Goal: Task Accomplishment & Management: Complete application form

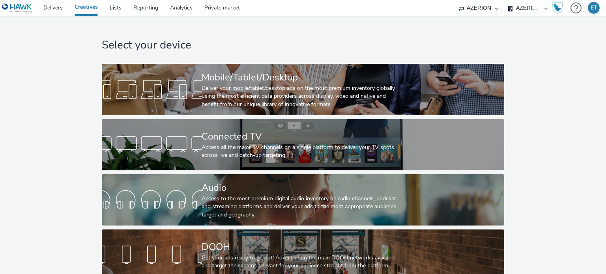
select select "79162ed7-0017-4339-93b0-3399b708648f"
click at [122, 6] on link "Lists" at bounding box center [116, 8] width 24 height 16
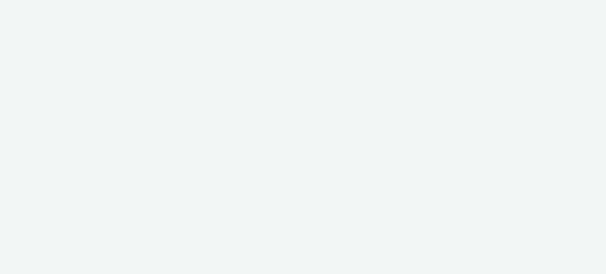
select select "79162ed7-0017-4339-93b0-3399b708648f"
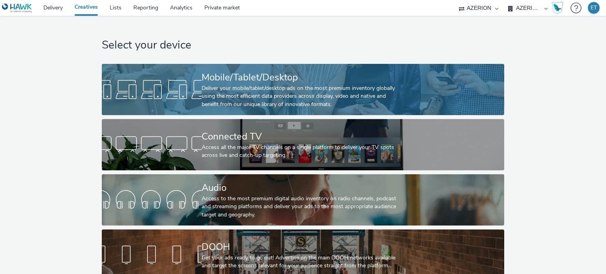
click at [254, 88] on div "Deliver your mobile/tablet/desktop ads on the most premium inventory globally u…" at bounding box center [302, 96] width 200 height 24
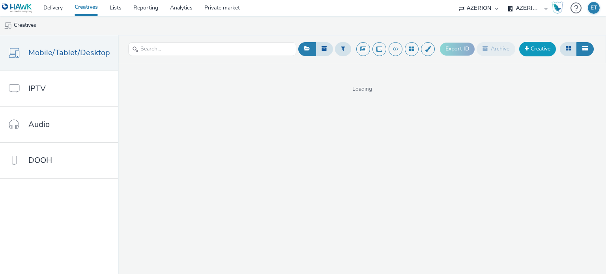
click at [530, 44] on link "Creative" at bounding box center [538, 49] width 37 height 14
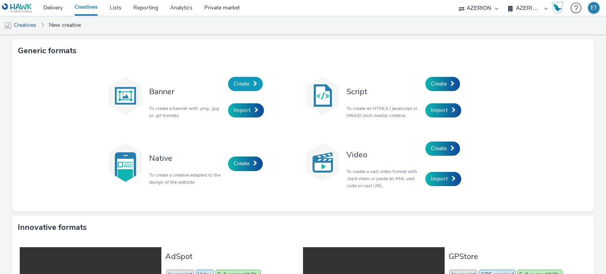
click at [235, 81] on span "Create" at bounding box center [242, 84] width 16 height 8
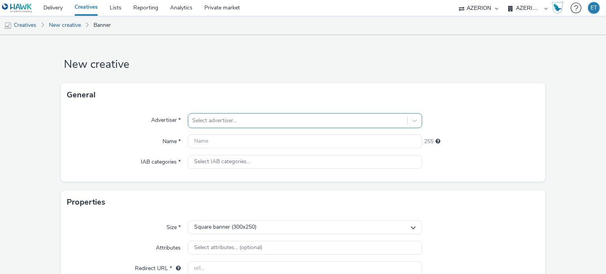
click at [242, 115] on div "Select advertiser..." at bounding box center [297, 121] width 219 height 13
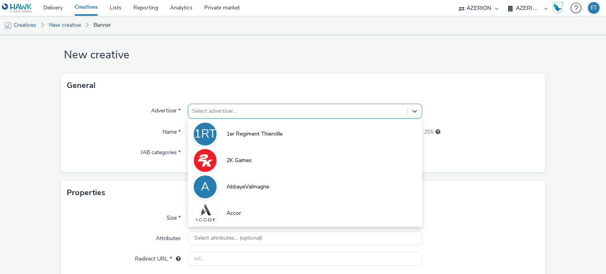
scroll to position [10, 0]
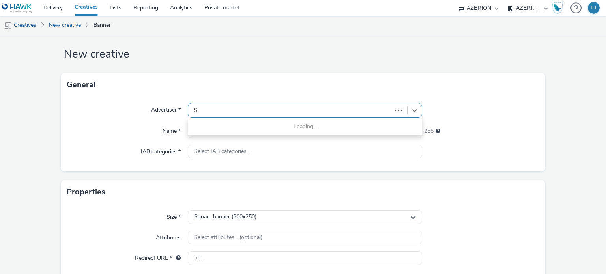
type input "ISEG"
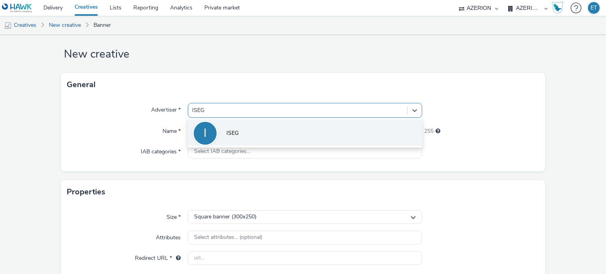
click at [255, 129] on li "I ISEG" at bounding box center [305, 133] width 234 height 26
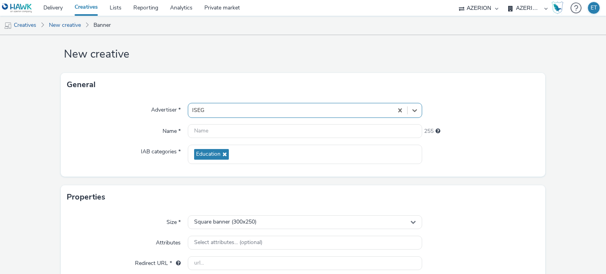
click at [218, 140] on div "Advertiser * option ISEG, selected. Select is focused ,type to refine list, pre…" at bounding box center [303, 137] width 485 height 80
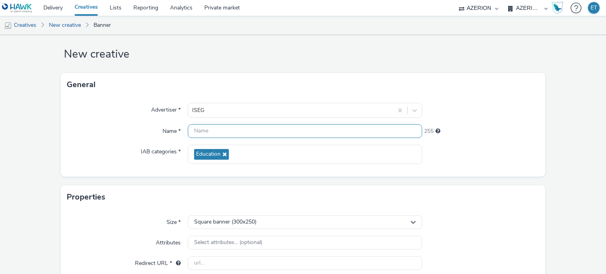
click at [223, 132] on input "text" at bounding box center [305, 131] width 234 height 14
type input "ı"
click at [212, 129] on input "ISEG_320X200_" at bounding box center [305, 131] width 234 height 14
click at [233, 130] on input "ISEG_300X250_" at bounding box center [305, 131] width 234 height 14
click at [241, 130] on input "ISEG_300X250_" at bounding box center [305, 131] width 234 height 14
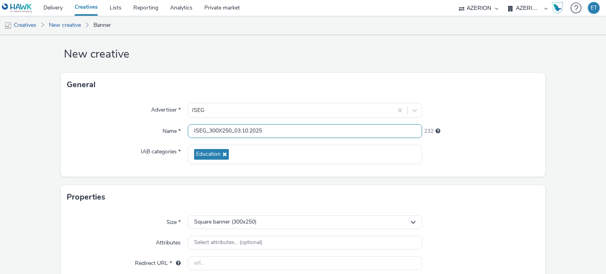
type input "ISEG_300X250_03.10.2025"
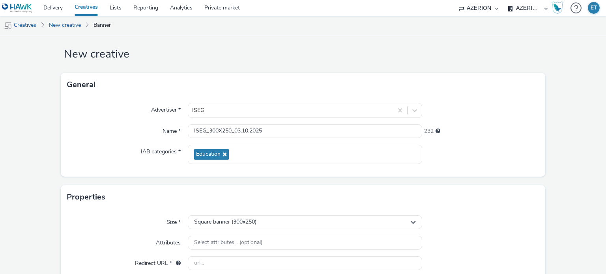
click at [45, 146] on form "New creative General Advertiser * ISEG Name * ISEG_300X250_03.10.2025 232 IAB c…" at bounding box center [303, 215] width 606 height 381
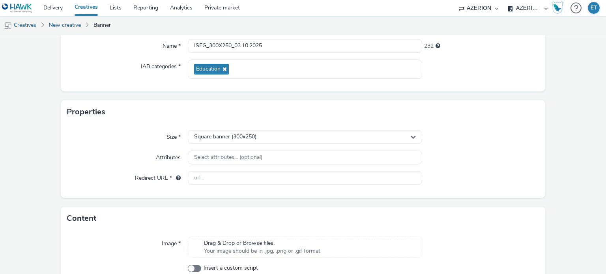
scroll to position [99, 0]
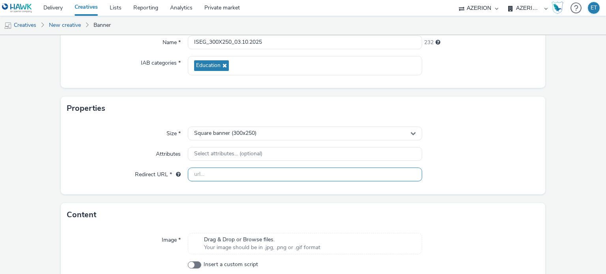
click at [227, 177] on input "text" at bounding box center [305, 175] width 234 height 14
paste input "https://www.iseg.fr/inscription-journee-portes-ouvertes/?CampaignId=701Tx00000c…"
type input "https://www.iseg.fr/inscription-journee-portes-ouvertes/?CampaignId=701Tx00000c…"
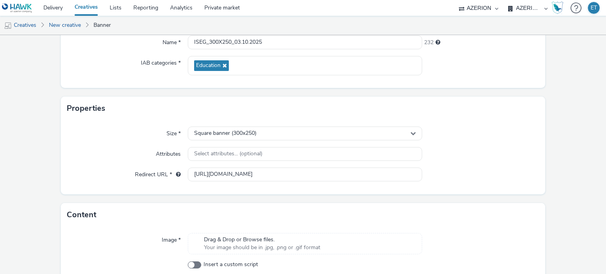
click at [56, 153] on form "New creative General Advertiser * ISEG Name * ISEG_300X250_03.10.2025 232 IAB c…" at bounding box center [303, 126] width 606 height 381
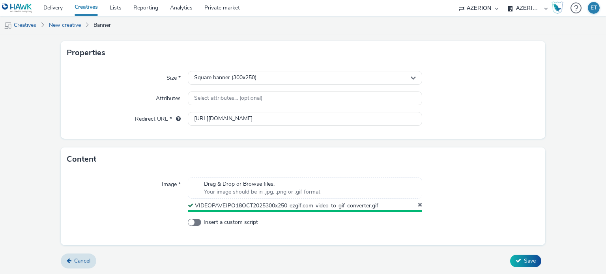
scroll to position [153, 0]
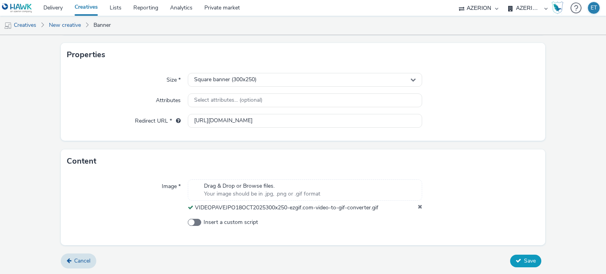
click at [516, 262] on icon at bounding box center [519, 261] width 6 height 6
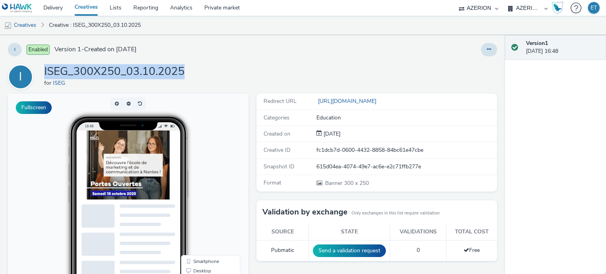
drag, startPoint x: 185, startPoint y: 69, endPoint x: 45, endPoint y: 71, distance: 139.8
click at [45, 71] on div "I ISEG_300X250_03.10.2025 for ISEG" at bounding box center [253, 76] width 490 height 25
copy h1 "ISEG_300X250_03.10.2025"
click at [32, 27] on link "Creatives" at bounding box center [20, 25] width 40 height 19
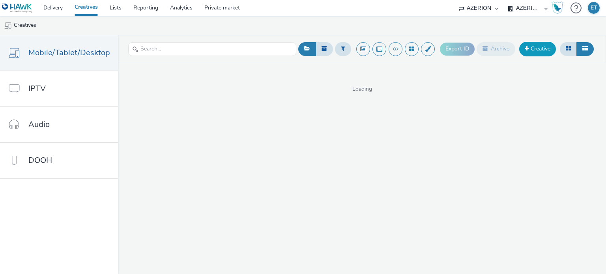
click at [545, 46] on link "Creative" at bounding box center [538, 49] width 37 height 14
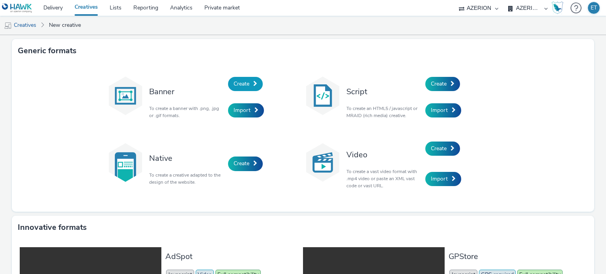
click at [234, 82] on span "Create" at bounding box center [242, 84] width 16 height 8
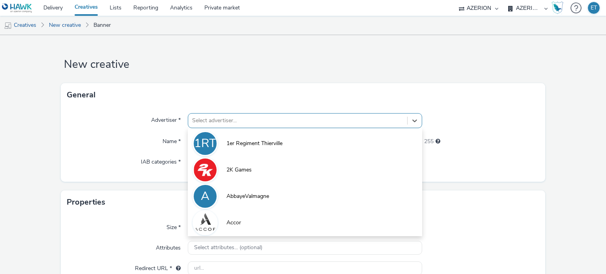
click at [226, 120] on div "option 1er Regiment Thierville focused, 1 of 10. 10 results available. Use Up a…" at bounding box center [305, 120] width 234 height 15
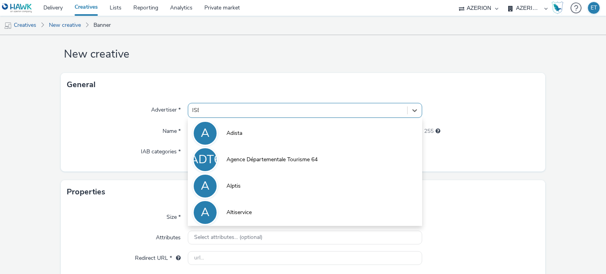
type input "ISEG"
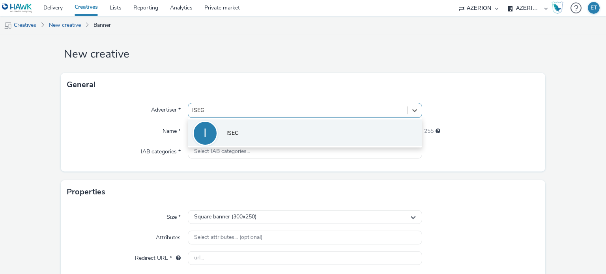
click at [227, 121] on li "I ISEG" at bounding box center [305, 133] width 234 height 26
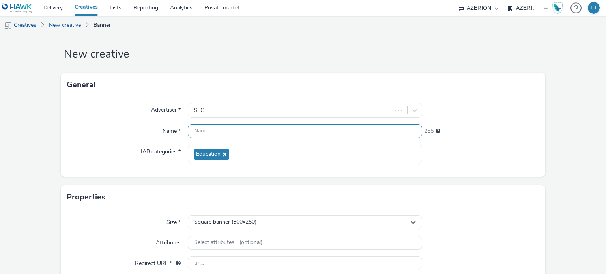
click at [226, 128] on input "text" at bounding box center [305, 131] width 234 height 14
paste input "ISEG_300X250_03.10.2025"
click at [213, 129] on input "ISEG_300X250_03.10.2025" at bounding box center [305, 131] width 234 height 14
drag, startPoint x: 226, startPoint y: 130, endPoint x: 221, endPoint y: 134, distance: 6.2
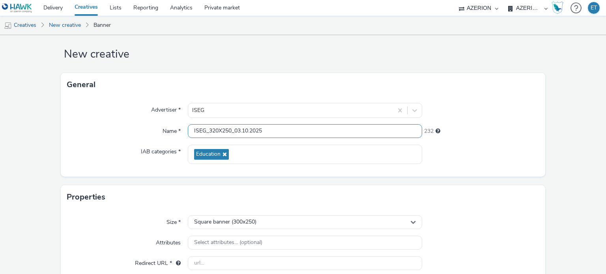
click at [221, 134] on input "ISEG_320X250_03.10.2025" at bounding box center [305, 131] width 234 height 14
type input "ISEG_320X480_03.10.2025"
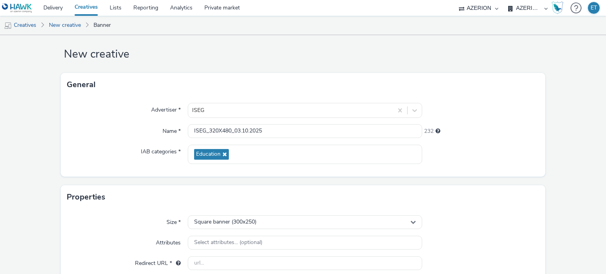
click at [6, 139] on form "New creative General Advertiser * ISEG Name * ISEG_320X480_03.10.2025 232 IAB c…" at bounding box center [303, 215] width 606 height 381
click at [49, 131] on form "New creative General Advertiser * ISEG Name * ISEG_320X480_03.10.2025 232 IAB c…" at bounding box center [303, 215] width 606 height 381
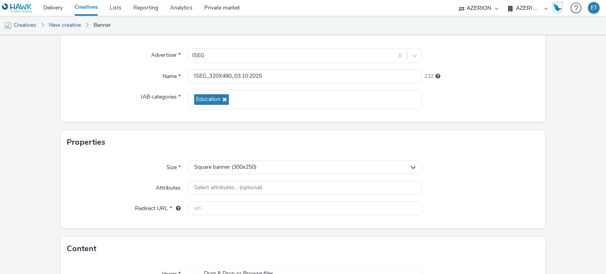
scroll to position [68, 0]
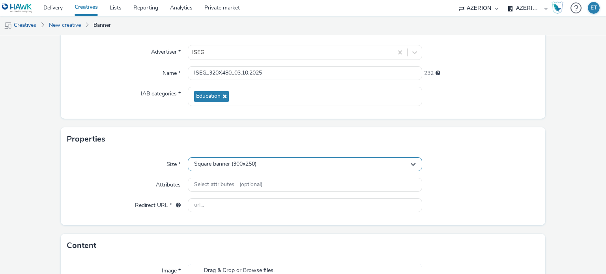
click at [193, 169] on div "Square banner (300x250)" at bounding box center [305, 165] width 234 height 14
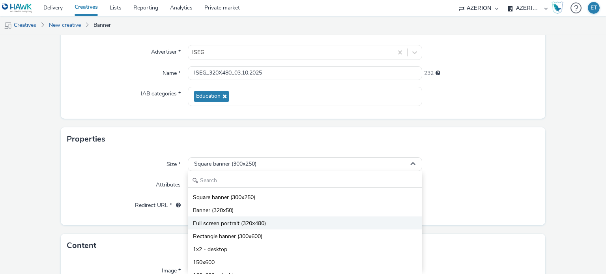
click at [205, 227] on span "Full screen portrait (320x480)" at bounding box center [229, 224] width 73 height 8
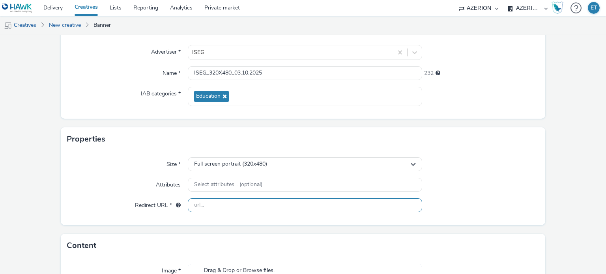
click at [260, 203] on input "text" at bounding box center [305, 206] width 234 height 14
paste input "https://www.iseg.fr/inscription-journee-portes-ouvertes/?CampaignId=701Tx00000c…"
type input "https://www.iseg.fr/inscription-journee-portes-ouvertes/?CampaignId=701Tx00000c…"
click at [26, 164] on form "New creative General Advertiser * ISEG Name * ISEG_320X480_03.10.2025 232 IAB c…" at bounding box center [303, 157] width 606 height 381
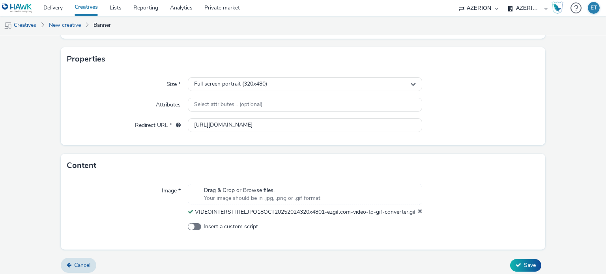
scroll to position [161, 0]
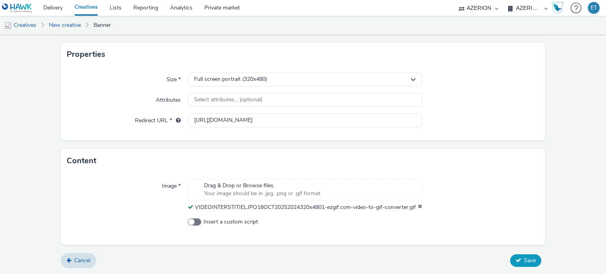
click at [524, 261] on span "Save" at bounding box center [530, 261] width 12 height 8
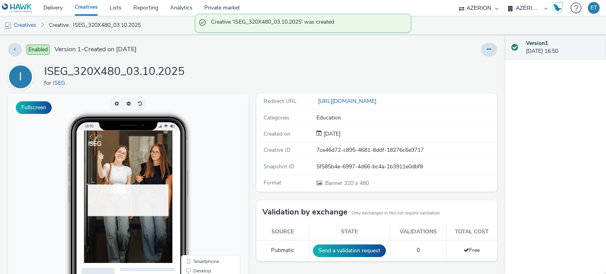
click at [75, 6] on link "Creatives" at bounding box center [86, 8] width 35 height 16
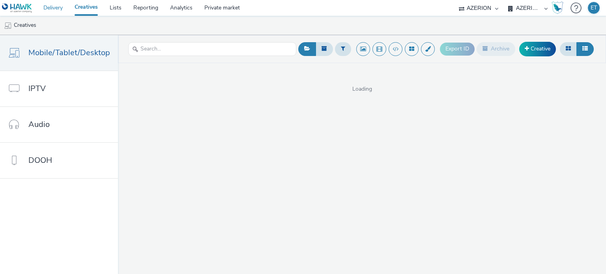
click at [51, 9] on link "Delivery" at bounding box center [53, 8] width 31 height 16
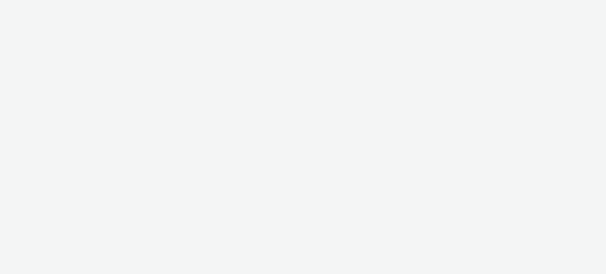
select select "79162ed7-0017-4339-93b0-3399b708648f"
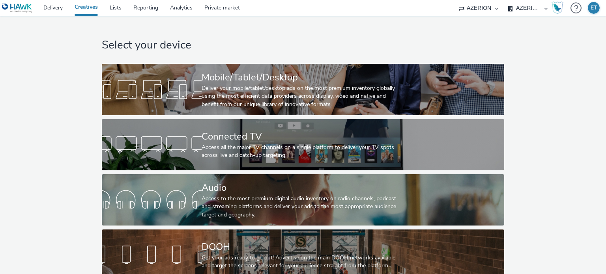
click at [528, 4] on select "AZERION AZERION APAC AZERION AUSTRIA AZERION BEL - ADEXPERTS AZERION BRAZIL AZE…" at bounding box center [528, 8] width 47 height 16
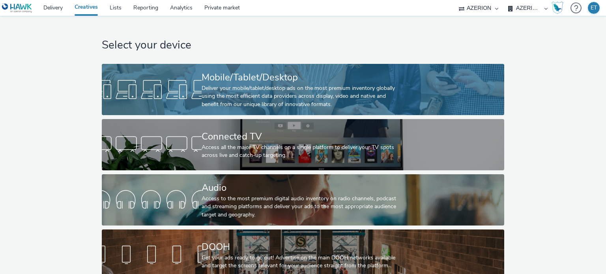
click at [324, 76] on div "Mobile/Tablet/Desktop" at bounding box center [302, 78] width 200 height 14
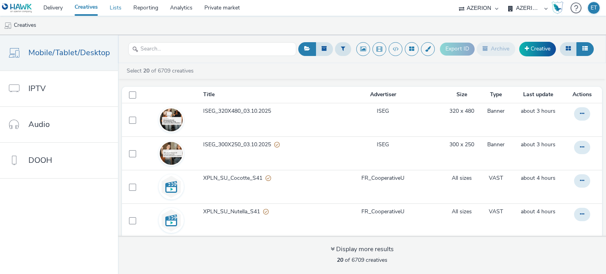
click at [118, 11] on link "Lists" at bounding box center [116, 8] width 24 height 16
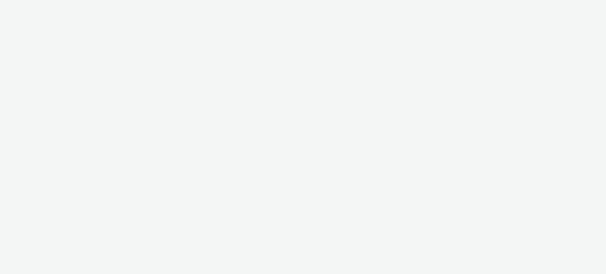
select select "a1f58486-1528-4f8c-8610-e1cdd7553bc1"
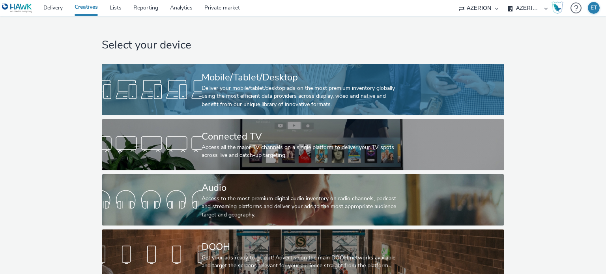
click at [310, 83] on div "Mobile/Tablet/Desktop" at bounding box center [302, 78] width 200 height 14
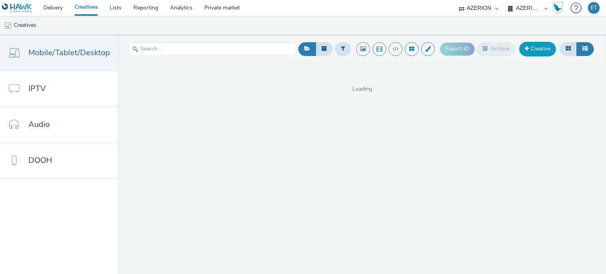
click at [535, 52] on link "Creative" at bounding box center [538, 49] width 37 height 14
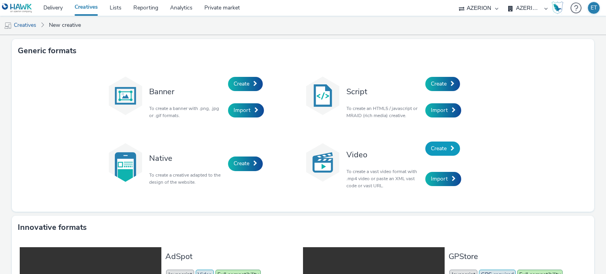
click at [443, 143] on link "Create" at bounding box center [443, 149] width 35 height 14
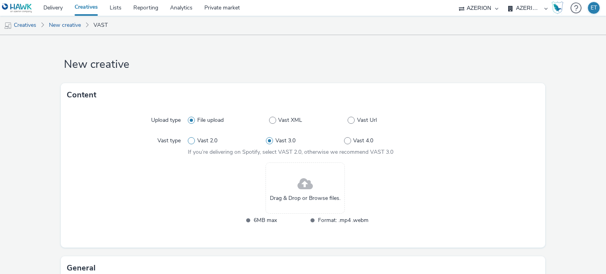
click at [208, 141] on span "Vast 2.0" at bounding box center [207, 141] width 20 height 8
click at [193, 141] on input "Vast 2.0" at bounding box center [190, 141] width 5 height 5
radio input "true"
radio input "false"
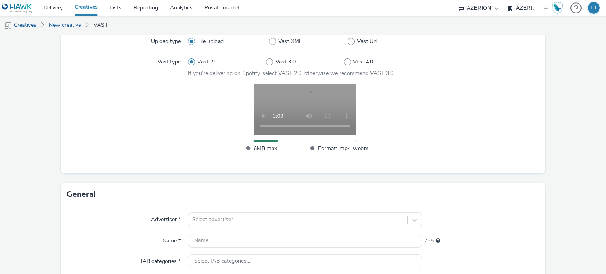
scroll to position [197, 0]
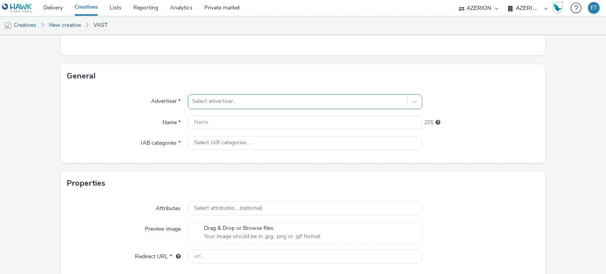
click at [329, 105] on div at bounding box center [297, 101] width 211 height 9
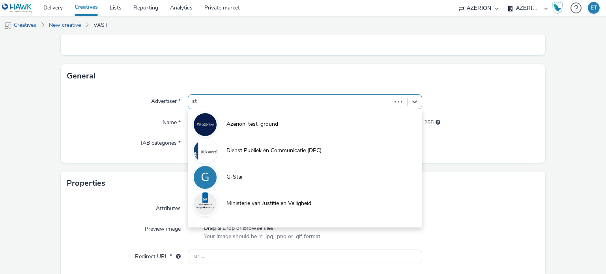
type input "sti"
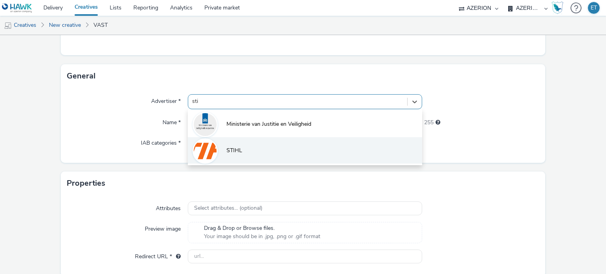
click at [306, 143] on li "STIHL" at bounding box center [305, 150] width 234 height 26
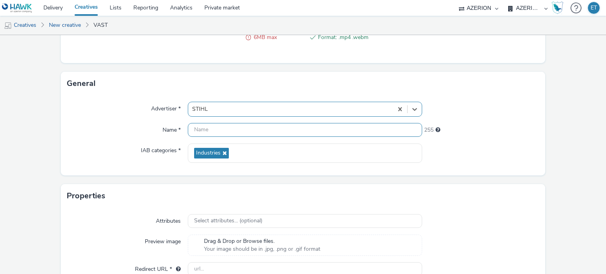
click at [229, 127] on input "text" at bounding box center [305, 130] width 234 height 14
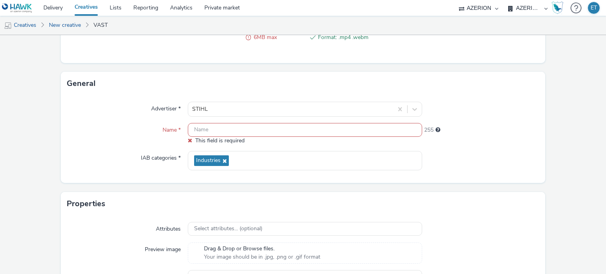
click at [384, 127] on input "text" at bounding box center [305, 130] width 234 height 14
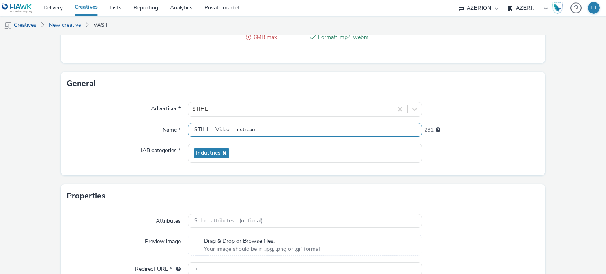
type input "STIHL - Video - Instream"
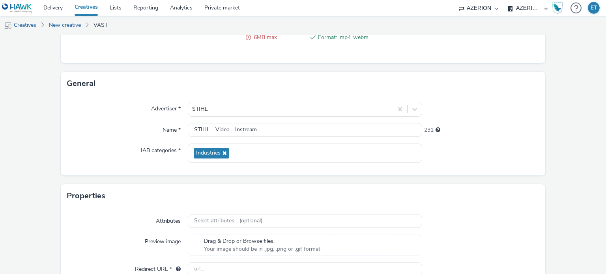
drag, startPoint x: 567, startPoint y: 140, endPoint x: 561, endPoint y: 142, distance: 5.7
click at [566, 141] on form "New creative Content Upload type File upload Vast XML Vast Url Vast type Vast 2…" at bounding box center [303, 78] width 606 height 481
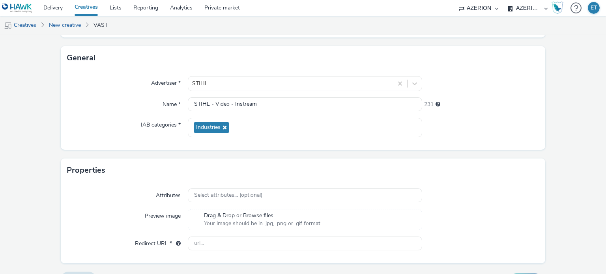
scroll to position [240, 0]
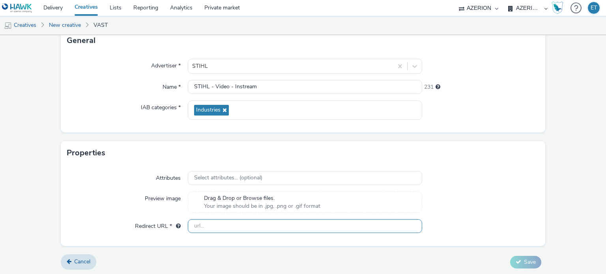
click at [274, 225] on input "text" at bounding box center [305, 227] width 234 height 14
paste input "https://www.stihl.nl/nl/stihl-technologie/accutechnologie/accumachines?utm_sour…"
type input "https://www.stihl.nl/nl/stihl-technologie/accutechnologie/accumachines?utm_sour…"
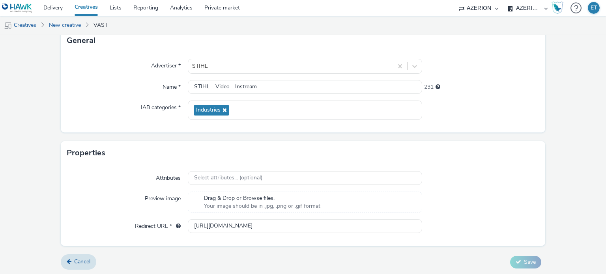
click at [258, 253] on form "New creative Content Upload type File upload Vast XML Vast Url Vast type Vast 2…" at bounding box center [303, 35] width 606 height 481
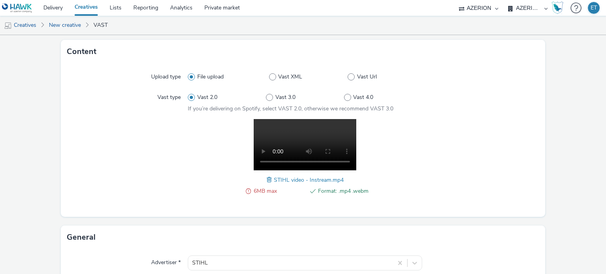
scroll to position [43, 0]
click at [324, 192] on span "Format: .mp4 .webm" at bounding box center [343, 191] width 51 height 9
click at [270, 190] on span "6MB max" at bounding box center [279, 191] width 51 height 9
click at [257, 188] on span "6MB max" at bounding box center [279, 191] width 51 height 9
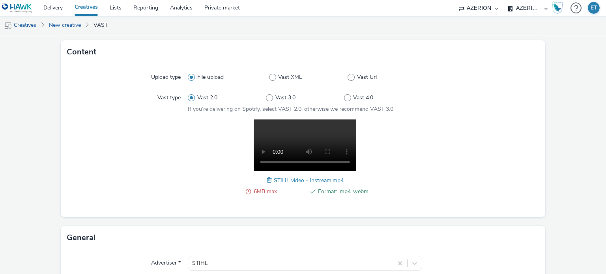
click at [267, 182] on span at bounding box center [270, 180] width 7 height 9
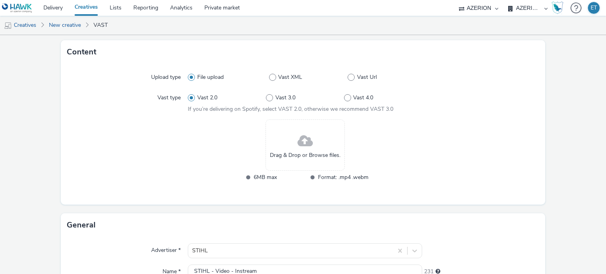
click at [311, 167] on div "Drag & Drop or Browse files." at bounding box center [305, 145] width 79 height 51
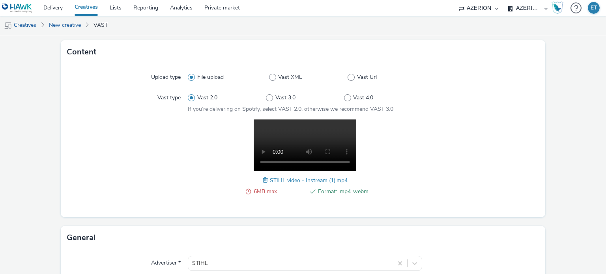
click at [584, 79] on form "New creative Content Upload type File upload Vast XML Vast Url Vast type Vast 2…" at bounding box center [303, 232] width 606 height 481
drag, startPoint x: 264, startPoint y: 180, endPoint x: 267, endPoint y: 171, distance: 9.2
click at [264, 179] on span at bounding box center [266, 180] width 7 height 9
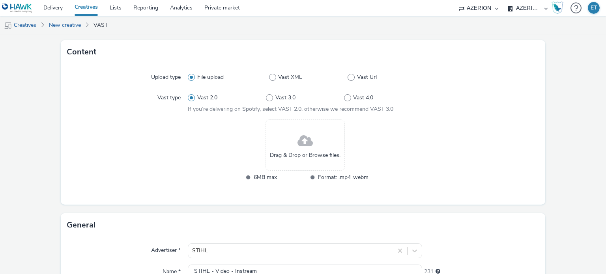
click at [285, 149] on div "Drag & Drop or Browse files." at bounding box center [305, 145] width 79 height 51
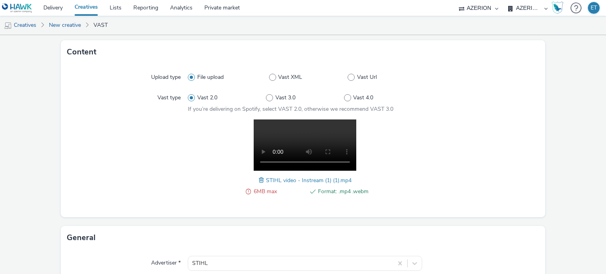
click at [270, 180] on span "STIHL video - Instream (1) (1).mp4" at bounding box center [309, 181] width 86 height 8
click at [261, 176] on span at bounding box center [262, 180] width 7 height 9
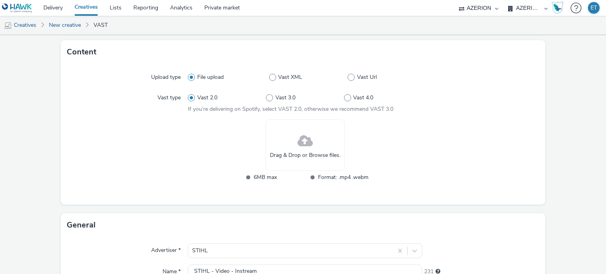
click at [300, 141] on span at bounding box center [305, 141] width 15 height 21
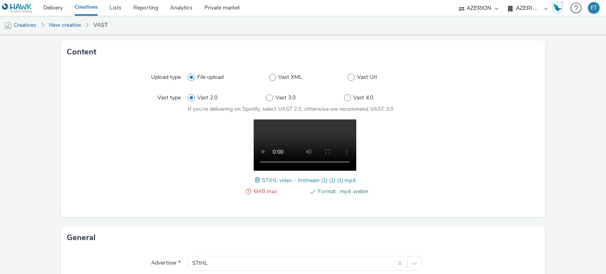
click at [255, 180] on span at bounding box center [258, 180] width 7 height 9
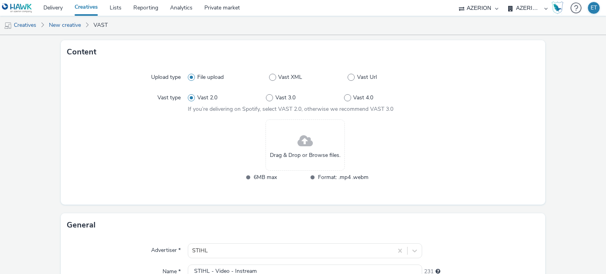
click at [274, 141] on div "Drag & Drop or Browse files." at bounding box center [305, 145] width 79 height 51
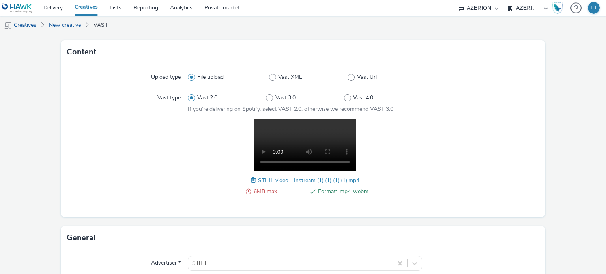
click at [251, 180] on span at bounding box center [254, 180] width 7 height 9
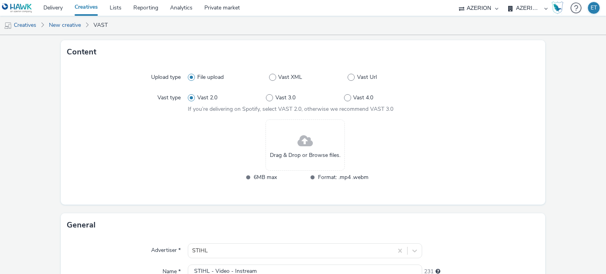
click at [290, 153] on span "Drag & Drop or Browse files." at bounding box center [305, 156] width 71 height 8
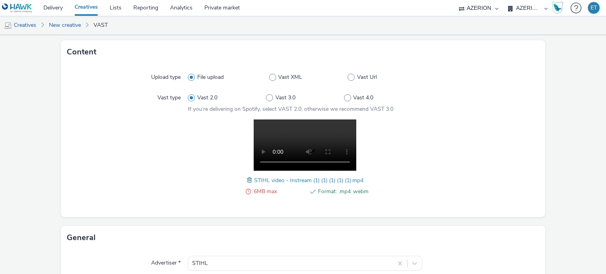
click at [247, 178] on span at bounding box center [250, 180] width 7 height 9
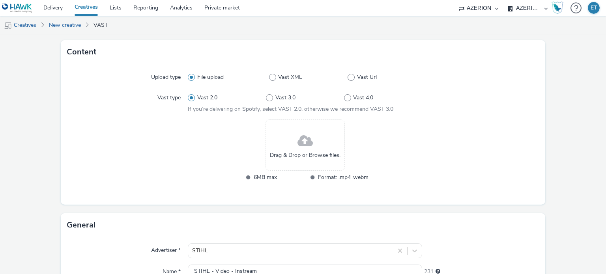
click at [280, 134] on div "Drag & Drop or Browse files." at bounding box center [305, 145] width 79 height 51
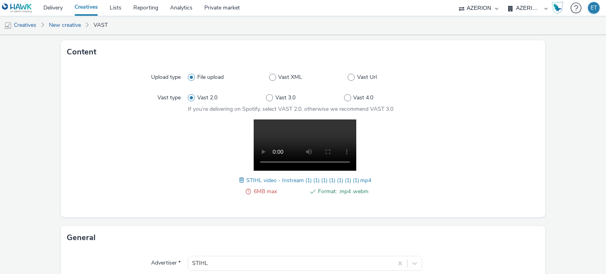
click at [241, 178] on span at bounding box center [242, 180] width 7 height 9
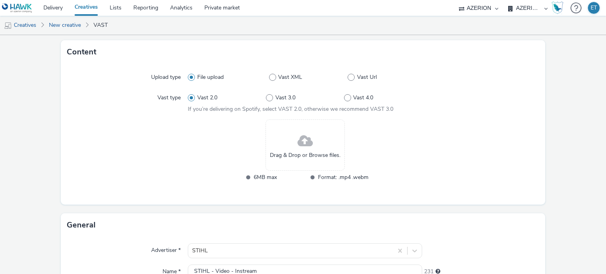
click at [314, 149] on div "Drag & Drop or Browse files." at bounding box center [305, 145] width 79 height 51
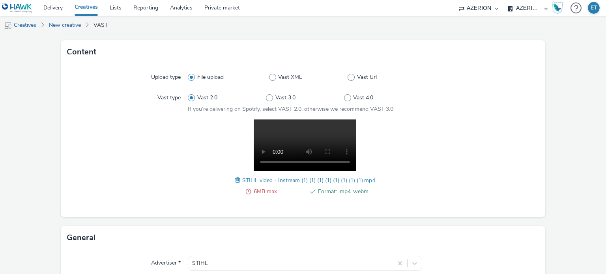
click at [273, 191] on span "6MB max" at bounding box center [279, 191] width 51 height 9
click at [248, 193] on li "6MB max" at bounding box center [273, 191] width 62 height 9
click at [235, 178] on span at bounding box center [238, 180] width 7 height 9
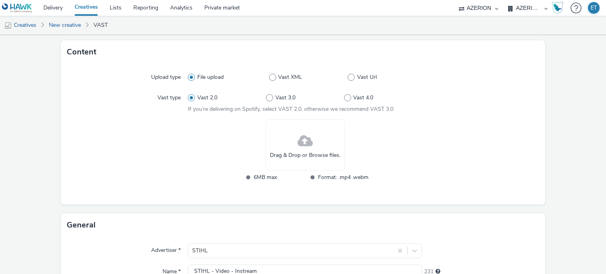
click at [307, 138] on span at bounding box center [305, 141] width 15 height 21
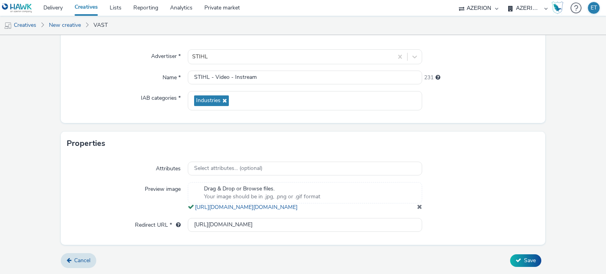
scroll to position [257, 0]
click at [527, 257] on span "Save" at bounding box center [530, 261] width 12 height 8
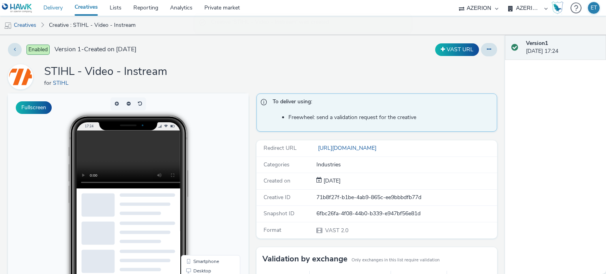
click at [56, 9] on link "Delivery" at bounding box center [53, 8] width 31 height 16
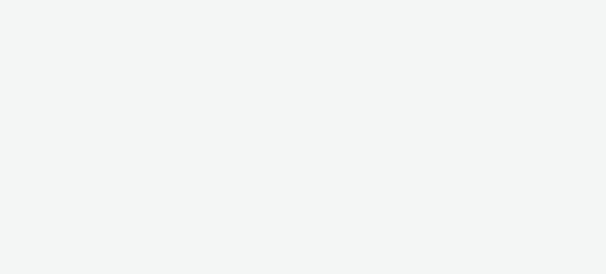
select select "79162ed7-0017-4339-93b0-3399b708648f"
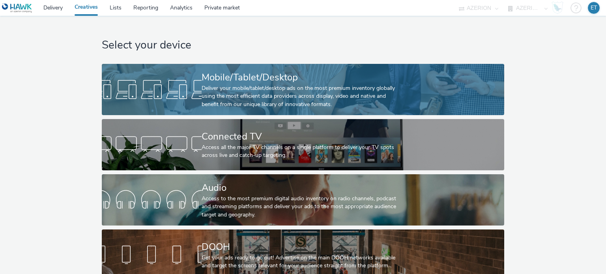
click at [272, 85] on div "Deliver your mobile/tablet/desktop ads on the most premium inventory globally u…" at bounding box center [302, 96] width 200 height 24
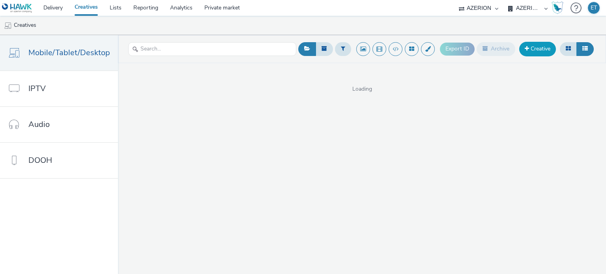
click at [547, 47] on link "Creative" at bounding box center [538, 49] width 37 height 14
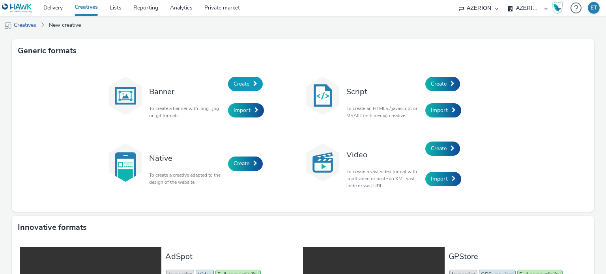
click at [248, 82] on link "Create" at bounding box center [245, 84] width 35 height 14
click at [442, 87] on span "Create" at bounding box center [439, 84] width 16 height 8
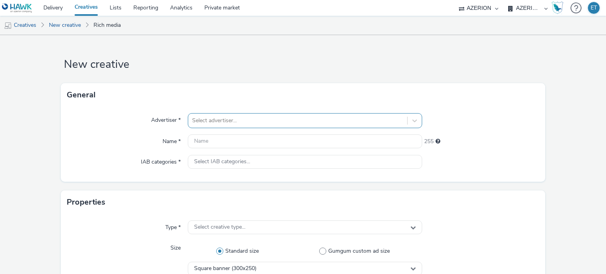
click at [218, 122] on div "Select advertiser..." at bounding box center [305, 120] width 234 height 15
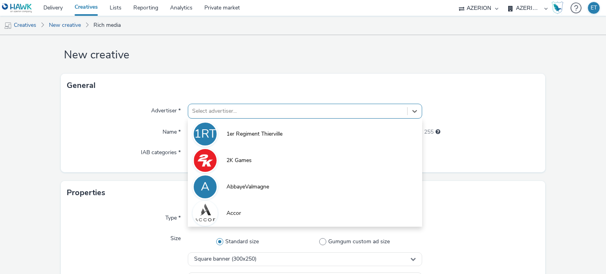
scroll to position [10, 0]
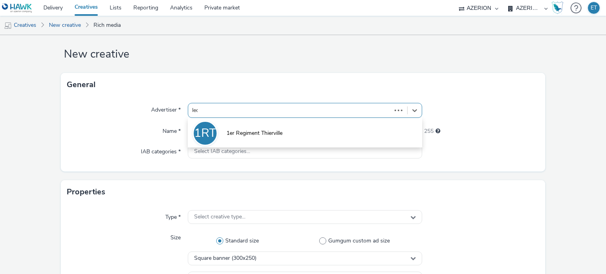
type input "lecl"
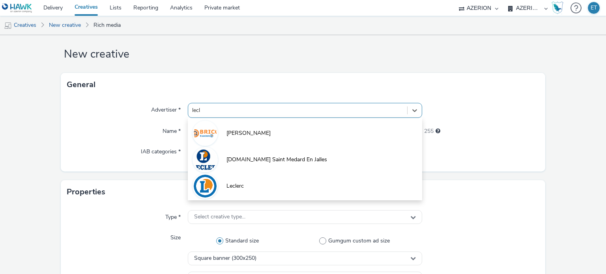
click at [258, 185] on li "Leclerc" at bounding box center [305, 186] width 234 height 26
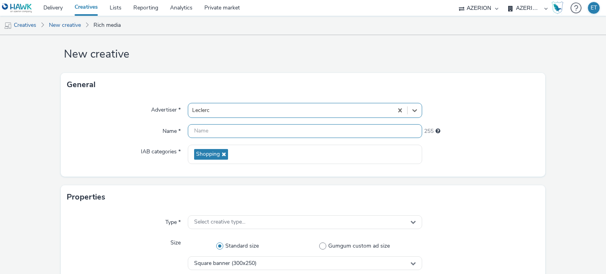
click at [233, 132] on input "text" at bounding box center [305, 131] width 234 height 14
type input "Leclerc_SCADIF_TPA12_Intersititial_[DATE]"
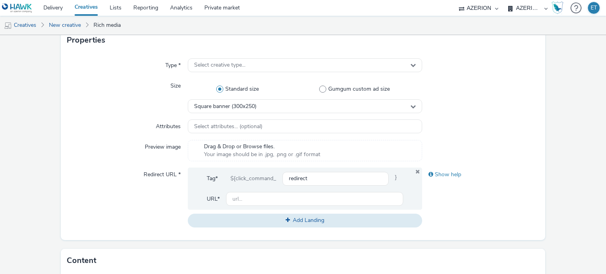
scroll to position [168, 0]
click at [229, 60] on div "Select creative type..." at bounding box center [305, 65] width 234 height 14
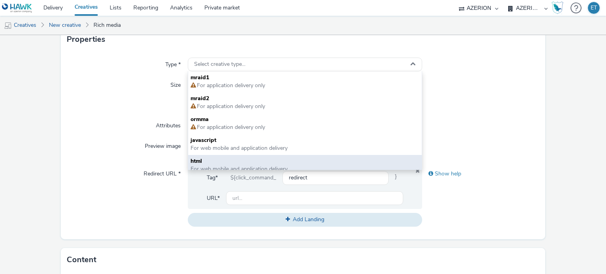
click at [240, 163] on span "html" at bounding box center [305, 162] width 229 height 8
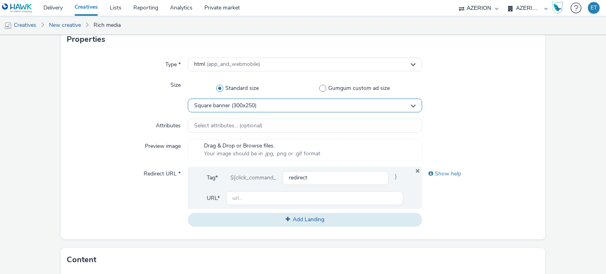
click at [231, 103] on span "Square banner (300x250)" at bounding box center [225, 106] width 62 height 7
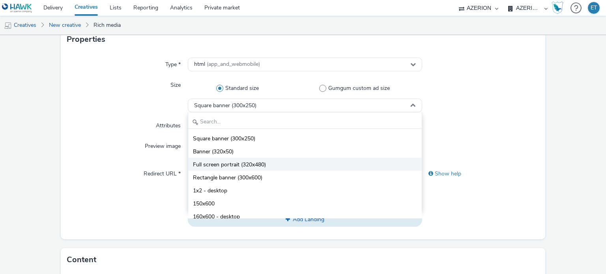
click at [210, 160] on li "Full screen portrait (320x480)" at bounding box center [304, 164] width 233 height 13
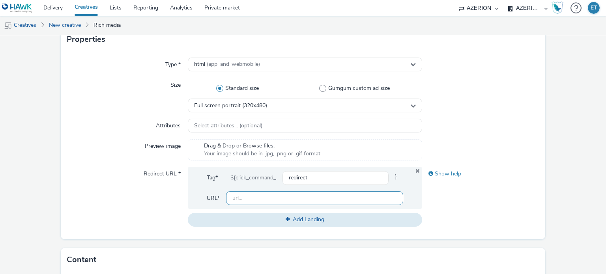
click at [265, 195] on input "text" at bounding box center [314, 199] width 177 height 14
type input "https://leclerc.fr/"
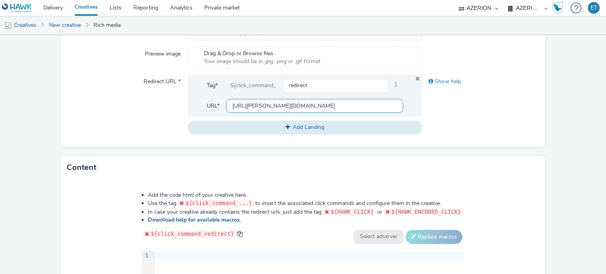
scroll to position [366, 0]
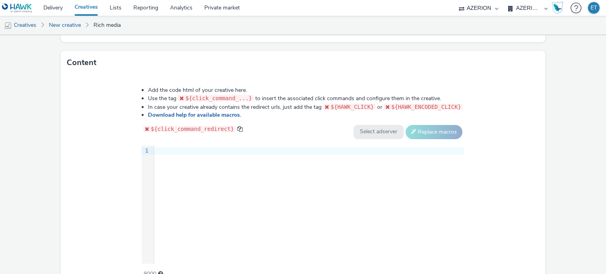
click at [223, 150] on div at bounding box center [309, 151] width 310 height 8
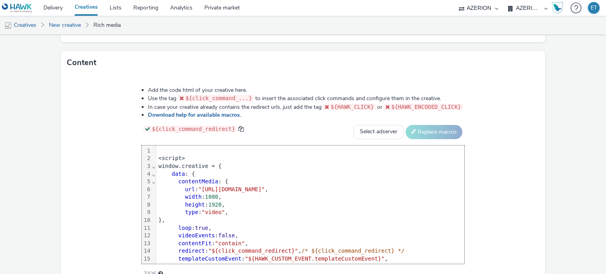
scroll to position [54, 0]
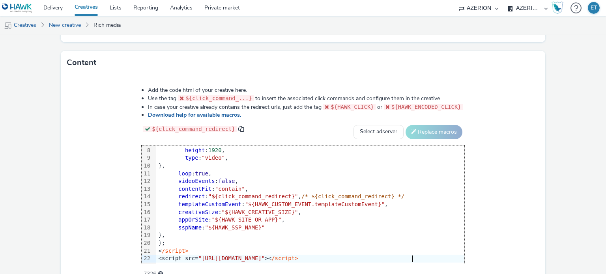
click at [69, 141] on div "Add the code html of your creative here. Use the tag ${click_command_...} to in…" at bounding box center [303, 181] width 485 height 213
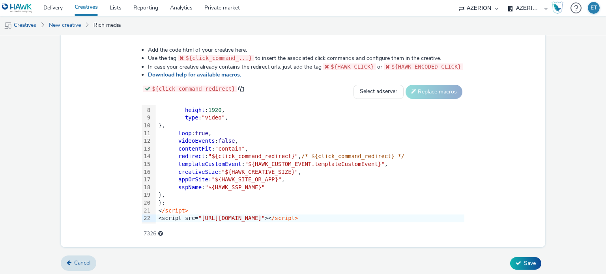
scroll to position [407, 0]
click at [532, 262] on button "Save" at bounding box center [526, 262] width 31 height 13
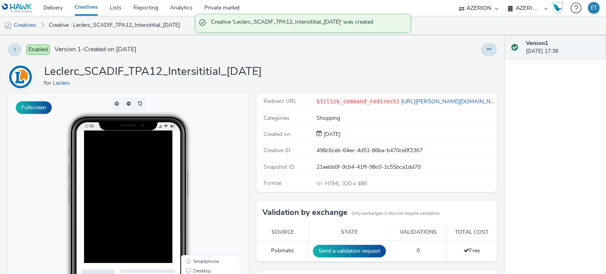
drag, startPoint x: 286, startPoint y: 71, endPoint x: 38, endPoint y: 71, distance: 248.0
click at [38, 71] on div "Leclerc_SCADIF_TPA12_Intersititial_03.10.2025 for Leclerc" at bounding box center [253, 76] width 490 height 25
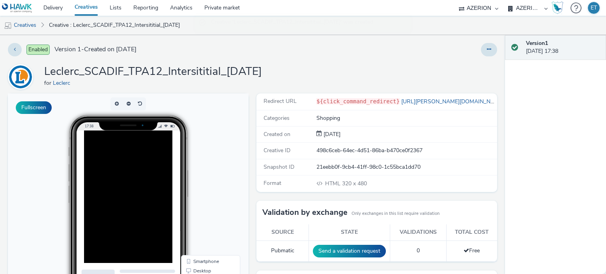
copy div "Leclerc_SCADIF_TPA12_Intersititial_[DATE]"
click at [25, 24] on link "Creatives" at bounding box center [20, 25] width 40 height 19
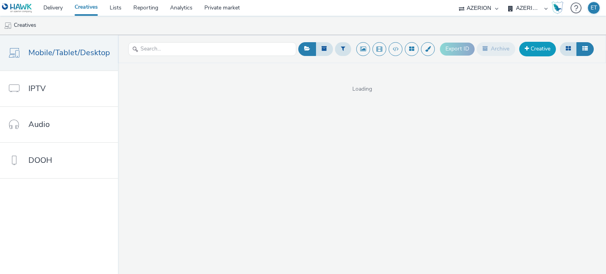
click at [535, 45] on link "Creative" at bounding box center [538, 49] width 37 height 14
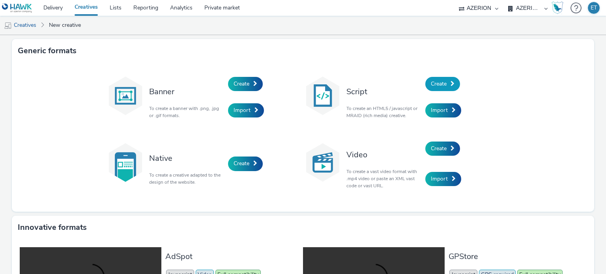
click at [448, 84] on link "Create" at bounding box center [443, 84] width 35 height 14
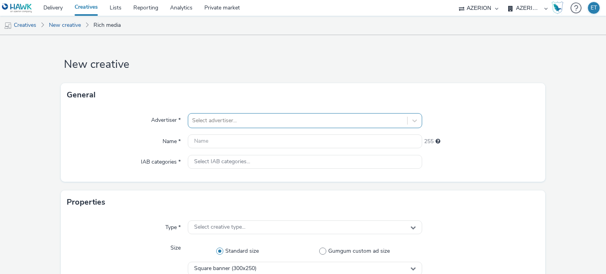
click at [207, 122] on div "Select advertiser..." at bounding box center [305, 120] width 234 height 15
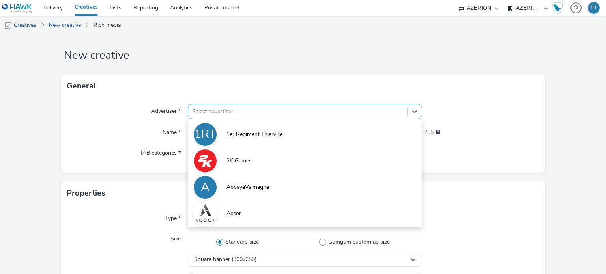
scroll to position [10, 0]
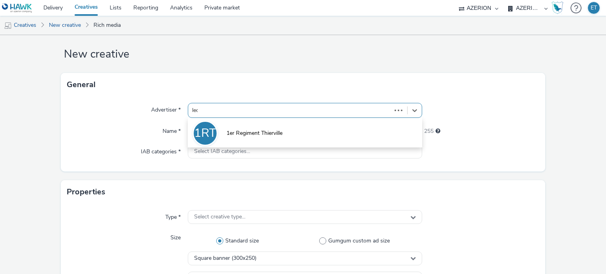
type input "lecl"
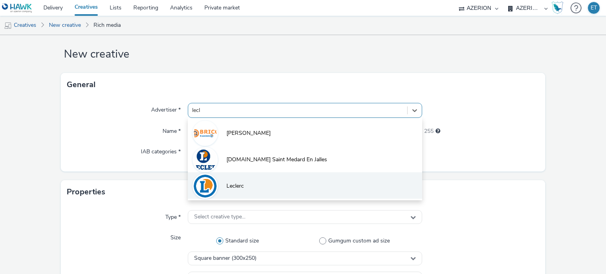
click at [235, 185] on span "Leclerc" at bounding box center [235, 186] width 17 height 8
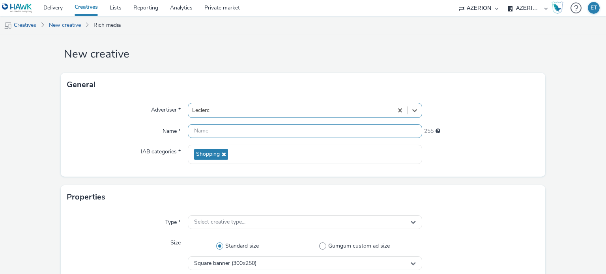
click at [214, 126] on input "text" at bounding box center [305, 131] width 234 height 14
paste input "Leclerc_SCADIF_TPA12_Intersititial_[DATE]"
drag, startPoint x: 281, startPoint y: 130, endPoint x: 256, endPoint y: 133, distance: 25.5
click at [256, 133] on input "Leclerc_SCADIF_TPA12_Intersititial_[DATE]" at bounding box center [305, 131] width 234 height 14
type input "Leclerc_SCADIF_TPA12_Banner_[DATE]"
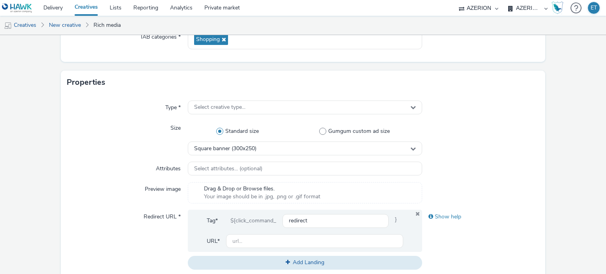
scroll to position [129, 0]
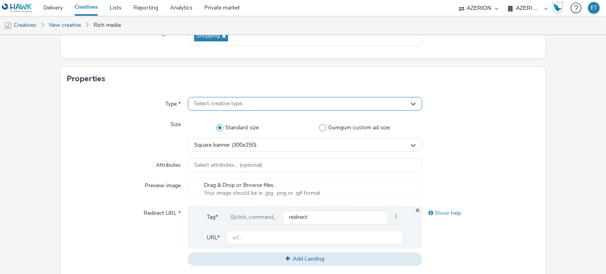
click at [199, 105] on span "Select creative type..." at bounding box center [219, 104] width 51 height 7
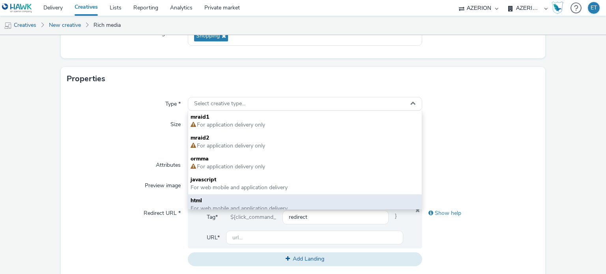
click at [216, 201] on span "html" at bounding box center [305, 201] width 229 height 8
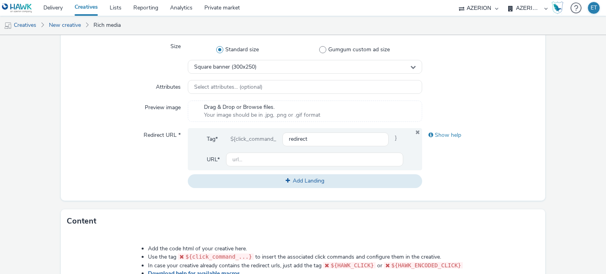
scroll to position [208, 0]
drag, startPoint x: 212, startPoint y: 60, endPoint x: 214, endPoint y: 66, distance: 7.0
click at [212, 60] on div "Square banner (300x250)" at bounding box center [305, 66] width 234 height 14
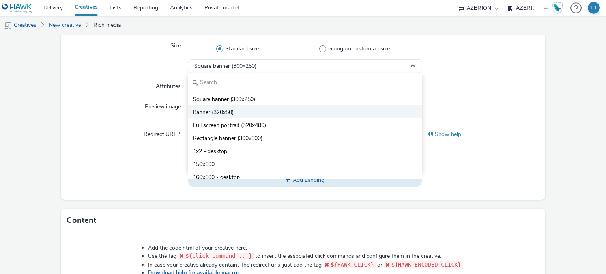
click at [233, 108] on li "Banner (320x50)" at bounding box center [304, 111] width 233 height 13
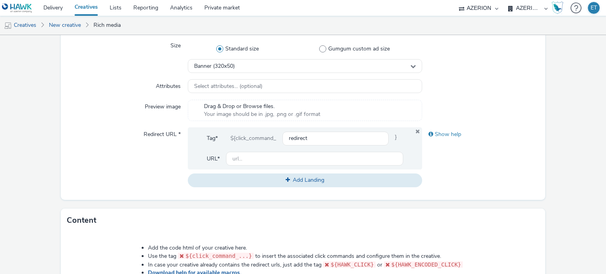
drag, startPoint x: 42, startPoint y: 86, endPoint x: 58, endPoint y: 90, distance: 15.8
click at [42, 86] on form "New creative General Advertiser * Leclerc Name * Leclerc_SCADIF_TPA12_Banner_03…" at bounding box center [303, 151] width 606 height 648
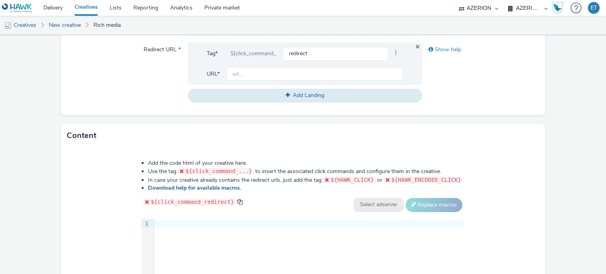
scroll to position [326, 0]
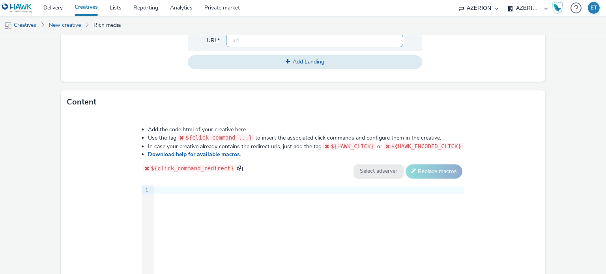
drag, startPoint x: 240, startPoint y: 37, endPoint x: 243, endPoint y: 41, distance: 5.4
click at [240, 37] on input "text" at bounding box center [314, 41] width 177 height 14
type input "https://leclerc.fr/"
click at [221, 190] on div at bounding box center [309, 191] width 310 height 8
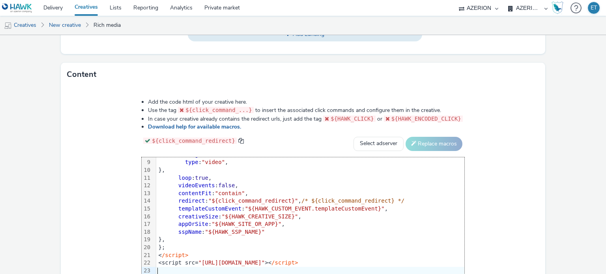
click at [38, 158] on form "New creative General Advertiser * Leclerc Name * Leclerc_SCADIF_TPA12_Banner_03…" at bounding box center [303, 5] width 606 height 648
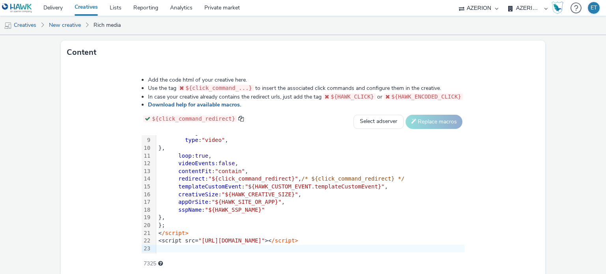
scroll to position [407, 0]
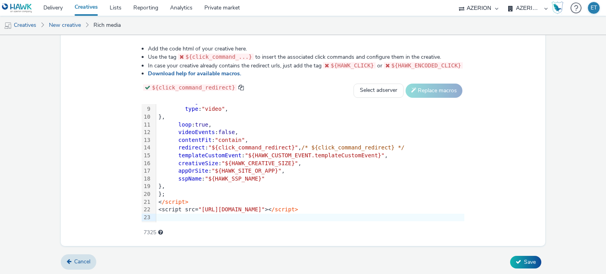
click at [216, 220] on div at bounding box center [310, 218] width 308 height 8
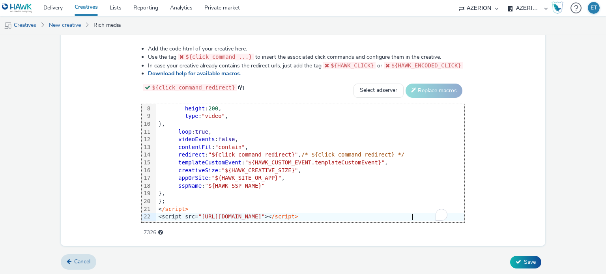
scroll to position [55, 0]
click at [524, 259] on span "Save" at bounding box center [530, 263] width 12 height 8
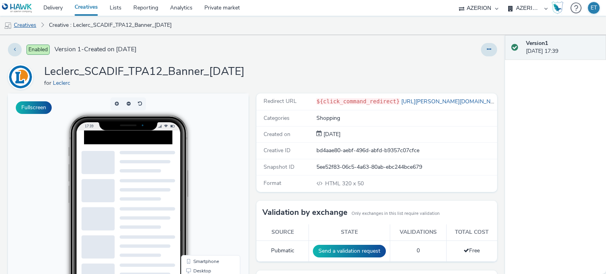
drag, startPoint x: 25, startPoint y: 24, endPoint x: 32, endPoint y: 29, distance: 8.4
click at [25, 24] on link "Creatives" at bounding box center [20, 25] width 40 height 19
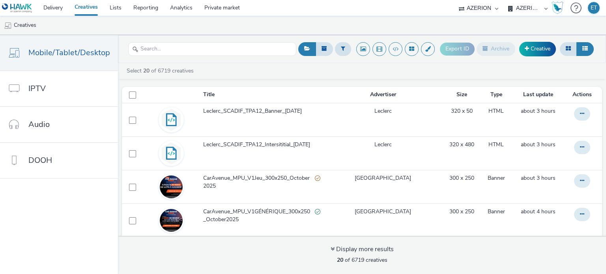
click at [127, 26] on ul "Creatives" at bounding box center [303, 25] width 606 height 19
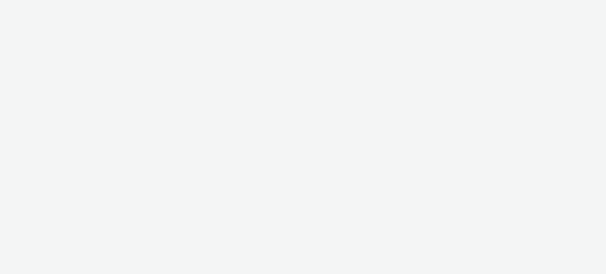
select select "79162ed7-0017-4339-93b0-3399b708648f"
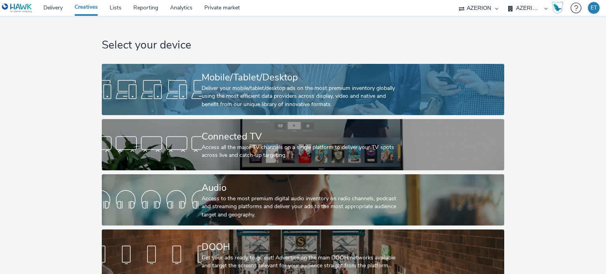
click at [156, 81] on div at bounding box center [152, 89] width 100 height 25
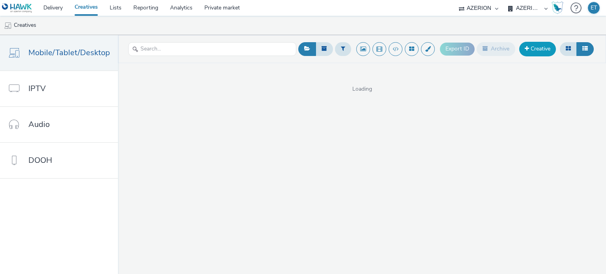
click at [538, 47] on link "Creative" at bounding box center [538, 49] width 37 height 14
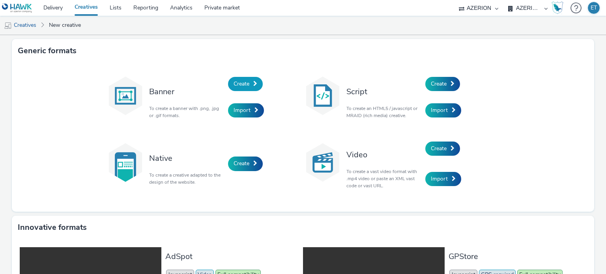
click at [241, 88] on link "Create" at bounding box center [245, 84] width 35 height 14
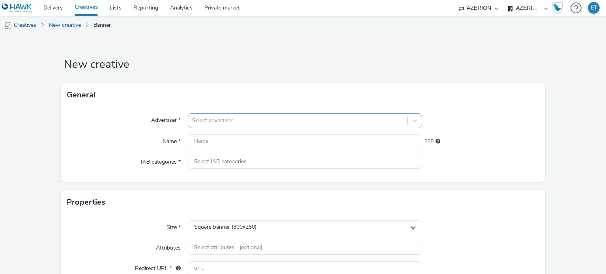
click at [232, 118] on div "Select advertiser..." at bounding box center [305, 120] width 234 height 15
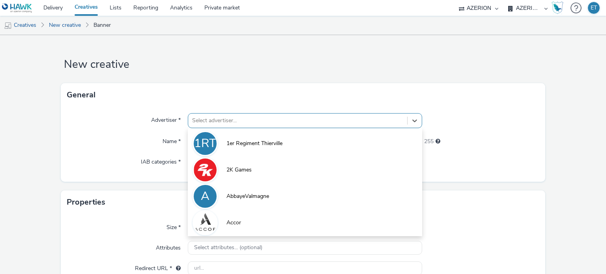
scroll to position [10, 0]
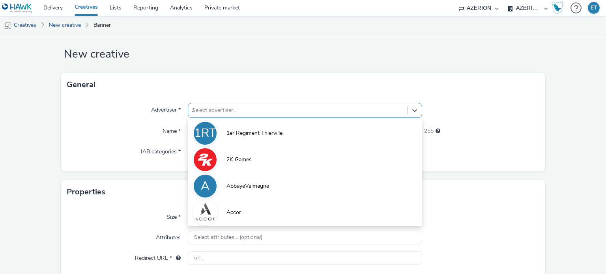
type input "JM"
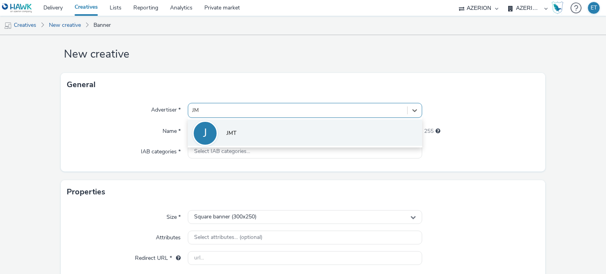
click at [231, 131] on span "JMT" at bounding box center [232, 134] width 10 height 8
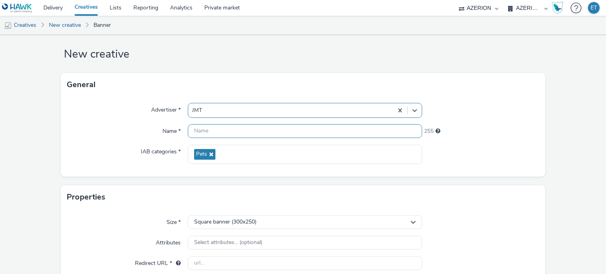
click at [216, 134] on input "text" at bounding box center [305, 131] width 234 height 14
paste input "JMTAlimentationAnimale"
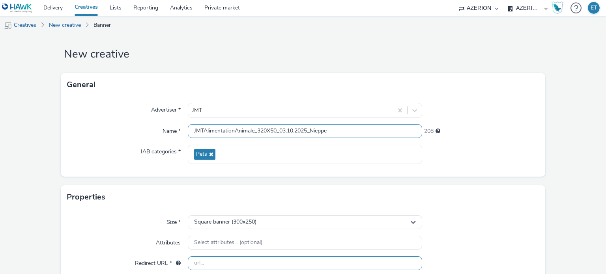
type input "JMTAlimentationAnimale_320X50_03.10.2025_Nieppe"
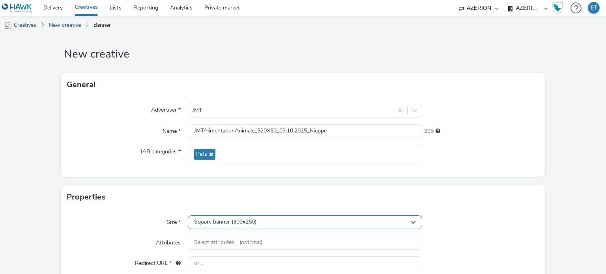
click at [219, 219] on span "Square banner (300x250)" at bounding box center [225, 222] width 62 height 7
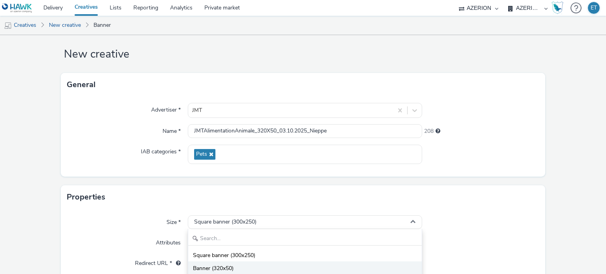
click at [218, 269] on span "Banner (320x50)" at bounding box center [213, 269] width 41 height 8
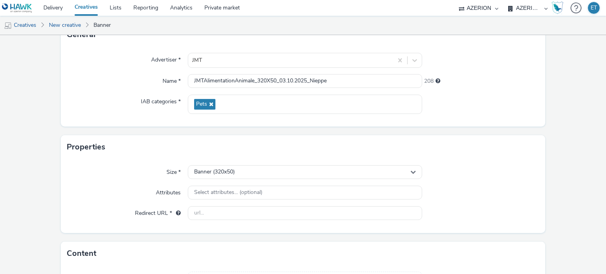
scroll to position [89, 0]
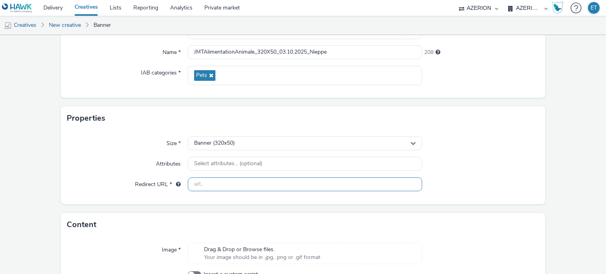
click at [198, 183] on input "text" at bounding box center [305, 185] width 234 height 14
paste input "[DOMAIN_NAME][URL][GEOGRAPHIC_DATA]"
type input "[DOMAIN_NAME][URL][GEOGRAPHIC_DATA]"
click at [61, 151] on div "Size * Banner (320x50) Attributes Select attributes... (optional) Redirect URL …" at bounding box center [303, 167] width 485 height 74
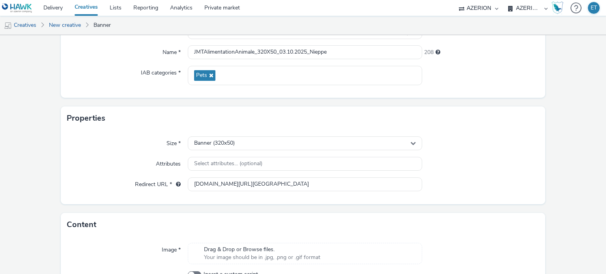
scroll to position [0, 0]
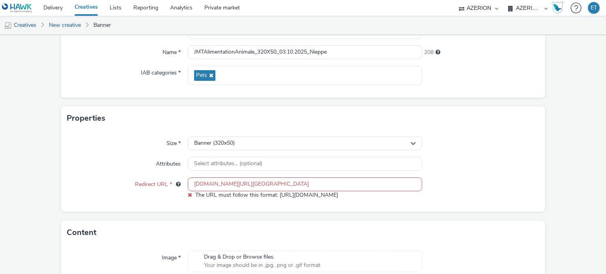
click at [201, 187] on input "[DOMAIN_NAME][URL][GEOGRAPHIC_DATA]" at bounding box center [305, 185] width 234 height 14
click at [201, 186] on input "[DOMAIN_NAME][URL][GEOGRAPHIC_DATA]" at bounding box center [305, 185] width 234 height 14
click at [244, 184] on input "[DOMAIN_NAME][URL][GEOGRAPHIC_DATA]" at bounding box center [305, 185] width 234 height 14
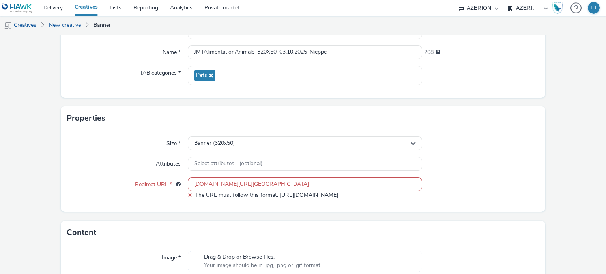
click at [244, 184] on input "[DOMAIN_NAME][URL][GEOGRAPHIC_DATA]" at bounding box center [305, 185] width 234 height 14
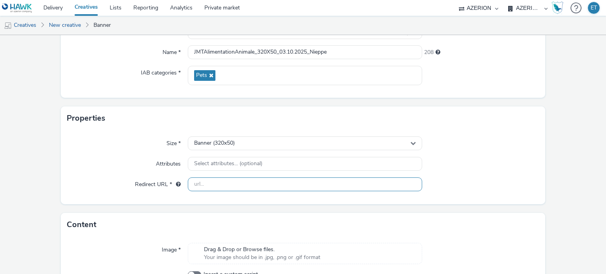
paste input "[URL][DOMAIN_NAME][GEOGRAPHIC_DATA]"
type input "[URL][DOMAIN_NAME][GEOGRAPHIC_DATA]"
click at [40, 162] on form "New creative General Advertiser * JMT Name * JMTAlimentationAnimale_320X50_03.1…" at bounding box center [303, 136] width 606 height 381
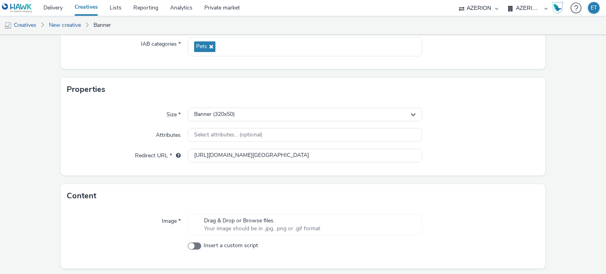
scroll to position [141, 0]
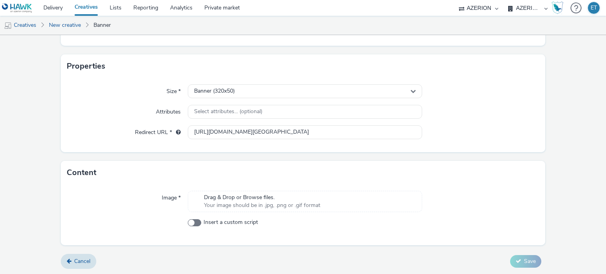
click at [243, 197] on span "Drag & Drop or Browse files." at bounding box center [262, 198] width 116 height 8
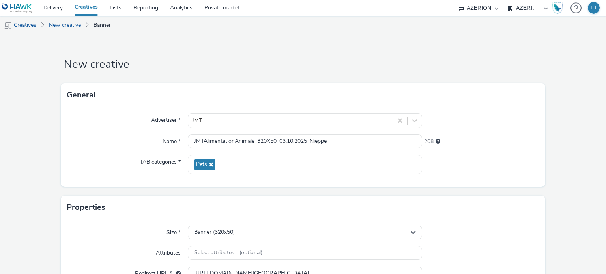
scroll to position [0, 0]
click at [281, 145] on input "JMTAlimentationAnimale_320X50_03.10.2025_Nieppe" at bounding box center [305, 142] width 234 height 14
click at [30, 139] on form "New creative General Advertiser * JMT Name * JMTAlimentationAnimale_320X50_03.1…" at bounding box center [303, 231] width 606 height 392
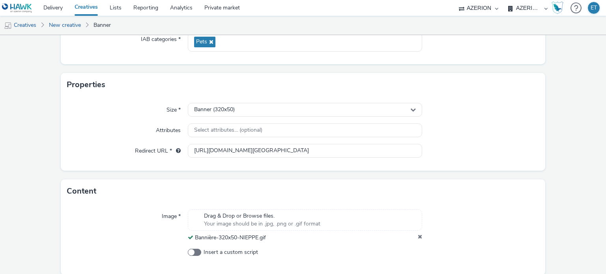
scroll to position [153, 0]
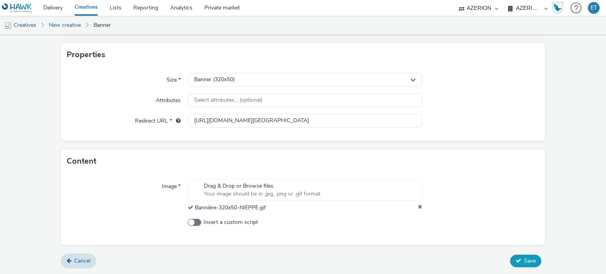
click at [524, 260] on span "Save" at bounding box center [530, 261] width 12 height 8
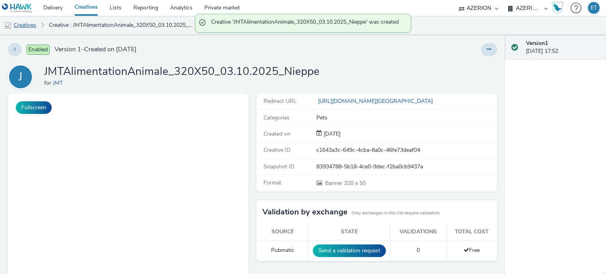
drag, startPoint x: 35, startPoint y: 24, endPoint x: 38, endPoint y: 28, distance: 4.8
click at [35, 25] on link "Creatives" at bounding box center [20, 25] width 40 height 19
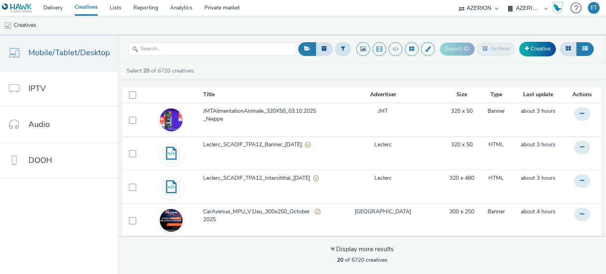
click at [563, 75] on div "Select 20 of 6720 creatives" at bounding box center [362, 73] width 488 height 12
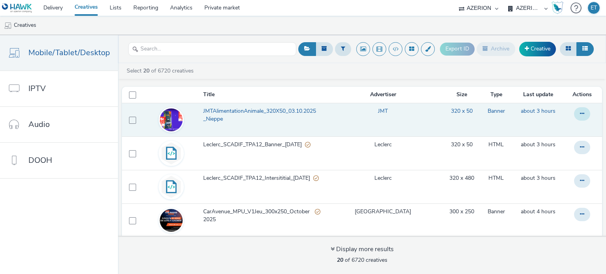
click at [575, 112] on button at bounding box center [583, 113] width 16 height 13
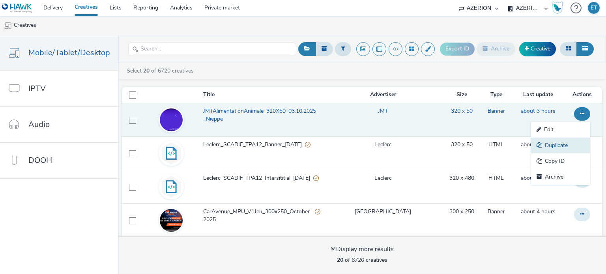
click at [554, 141] on link "Duplicate" at bounding box center [560, 146] width 59 height 16
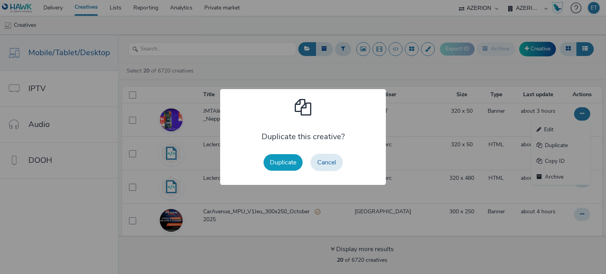
click at [284, 163] on button "Duplicate" at bounding box center [283, 162] width 39 height 17
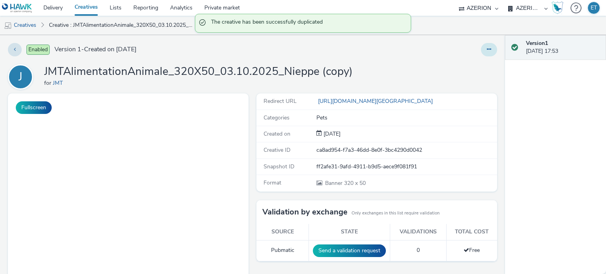
drag, startPoint x: 483, startPoint y: 48, endPoint x: 475, endPoint y: 53, distance: 8.8
click at [487, 49] on icon at bounding box center [489, 50] width 4 height 6
click at [449, 68] on link "Edit" at bounding box center [467, 66] width 59 height 16
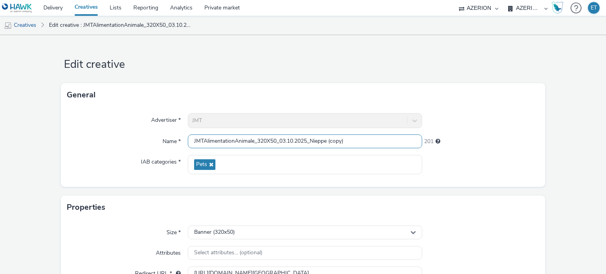
click at [274, 140] on input "JMTAlimentationAnimale_320X50_03.10.2025_Nieppe (copy)" at bounding box center [305, 142] width 234 height 14
drag, startPoint x: 276, startPoint y: 139, endPoint x: 271, endPoint y: 142, distance: 6.4
click at [271, 142] on input "JMTAlimentationAnimale_320X50_03.10.2025_Nieppe (copy)" at bounding box center [305, 142] width 234 height 14
drag, startPoint x: 346, startPoint y: 142, endPoint x: 332, endPoint y: 145, distance: 14.6
click at [332, 145] on input "JMTAlimentationAnimale_320X480_03.10.2025_Nieppe (copy)" at bounding box center [305, 142] width 234 height 14
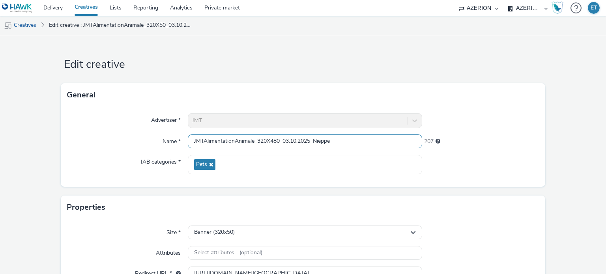
type input "JMTAlimentationAnimale_320X480_03.10.2025_Nieppe"
click at [37, 145] on form "Edit creative General Advertiser * JMT Name * JMTAlimentationAnimale_320X480_03…" at bounding box center [303, 229] width 606 height 389
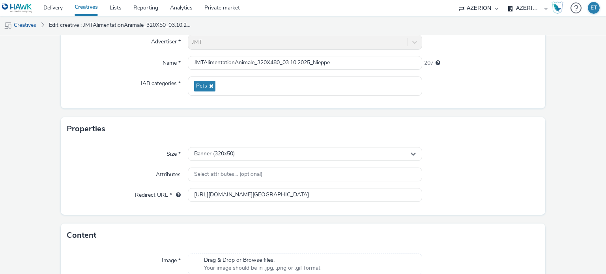
scroll to position [79, 0]
click at [214, 148] on div "Banner (320x50)" at bounding box center [305, 154] width 234 height 14
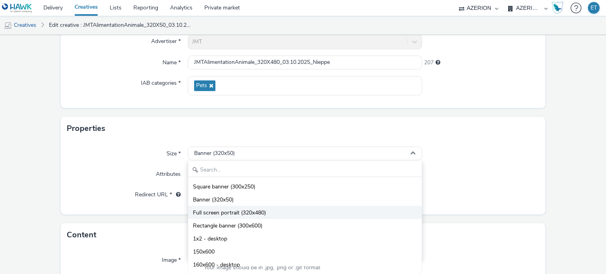
click at [243, 210] on span "Full screen portrait (320x480)" at bounding box center [229, 213] width 73 height 8
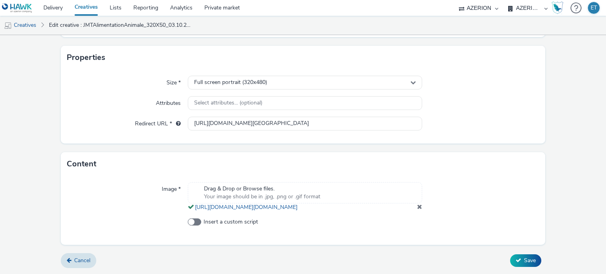
scroll to position [158, 0]
drag, startPoint x: 415, startPoint y: 206, endPoint x: 395, endPoint y: 197, distance: 21.6
click at [410, 205] on div "Drag & Drop or Browse files. Your image should be in .jpg, .png or .gif format …" at bounding box center [305, 196] width 234 height 29
click at [320, 186] on div "Drag & Drop or Browse files. Your image should be in .jpg, .png or .gif format" at bounding box center [262, 193] width 124 height 16
click at [417, 208] on span at bounding box center [419, 207] width 5 height 6
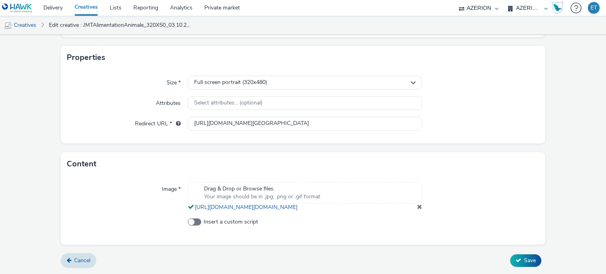
scroll to position [141, 0]
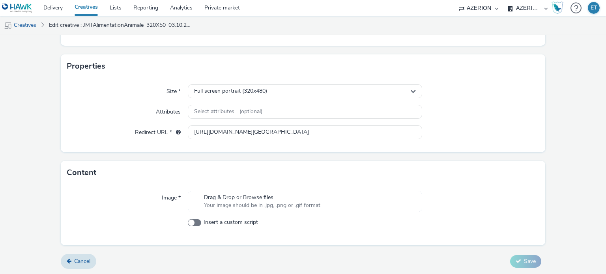
click at [317, 199] on span "Drag & Drop or Browse files." at bounding box center [262, 198] width 116 height 8
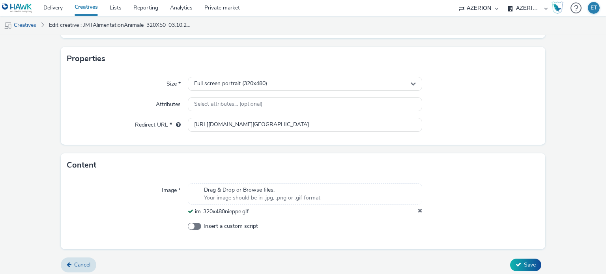
scroll to position [153, 0]
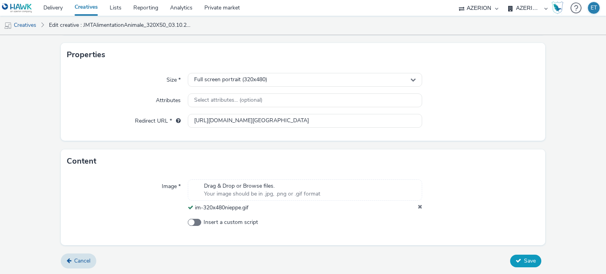
click at [524, 261] on span "Save" at bounding box center [530, 261] width 12 height 8
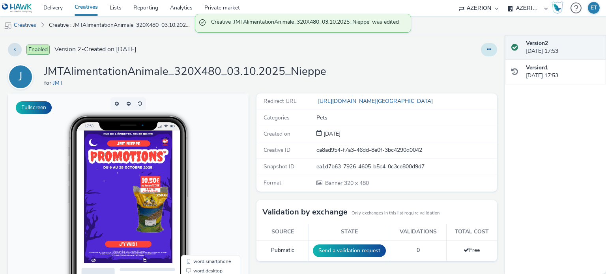
click at [487, 49] on icon at bounding box center [489, 50] width 4 height 6
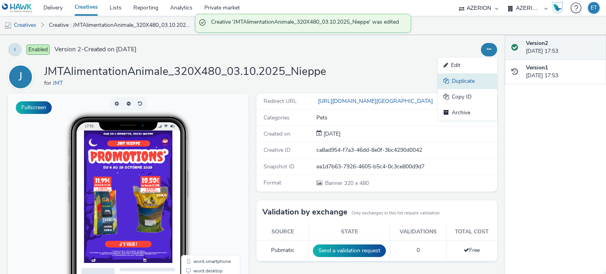
click at [475, 77] on link "Duplicate" at bounding box center [467, 81] width 59 height 16
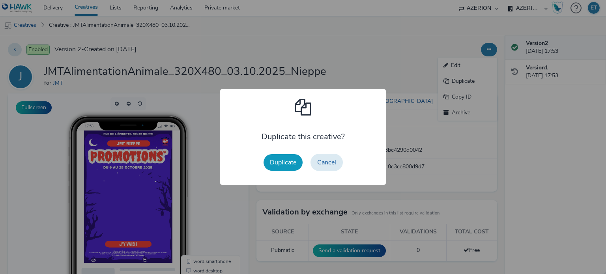
click at [287, 163] on button "Duplicate" at bounding box center [283, 162] width 39 height 17
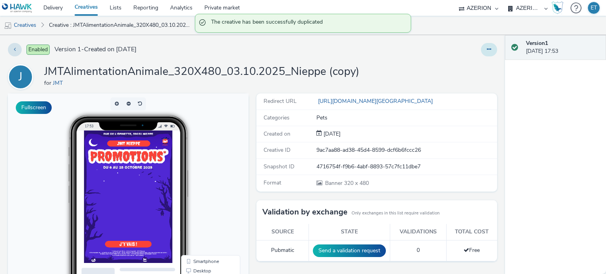
click at [481, 52] on button at bounding box center [489, 49] width 16 height 13
click at [468, 66] on link "Edit" at bounding box center [467, 66] width 59 height 16
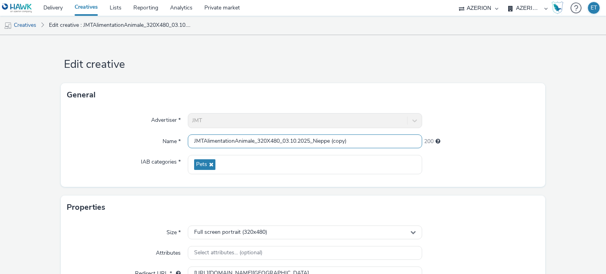
drag, startPoint x: 362, startPoint y: 139, endPoint x: 332, endPoint y: 145, distance: 30.1
click at [332, 145] on input "JMTAlimentationAnimale_320X480_03.10.2025_Nieppe (copy)" at bounding box center [305, 142] width 234 height 14
click at [262, 141] on input "JMTAlimentationAnimale_320X480_03.10.2025_Nieppe" at bounding box center [305, 142] width 234 height 14
click at [270, 144] on input "JMTAlimentationAnimale_300X480_03.10.2025_Nieppe" at bounding box center [305, 142] width 234 height 14
type input "JMTAlimentationAnimale_300X250_03.10.2025_Nieppe"
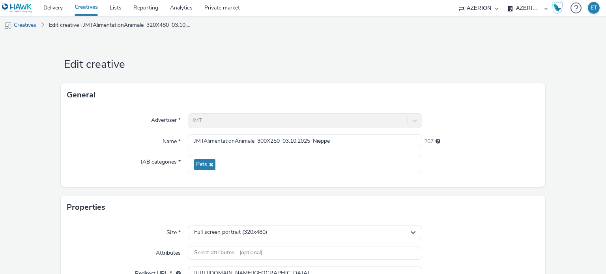
click at [49, 153] on form "Edit creative General Advertiser * JMT Name * JMTAlimentationAnimale_300X250_03…" at bounding box center [303, 229] width 606 height 389
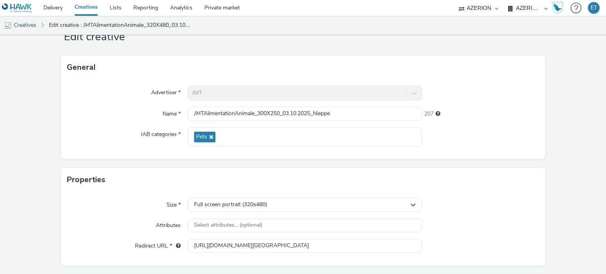
scroll to position [39, 0]
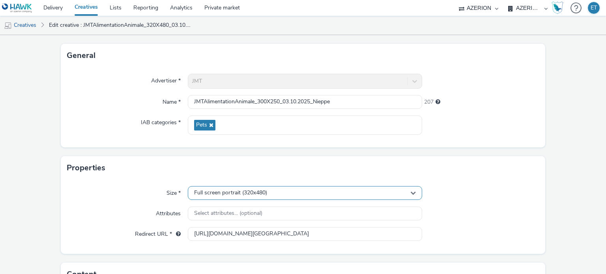
click at [291, 190] on div "Full screen portrait (320x480)" at bounding box center [305, 193] width 234 height 14
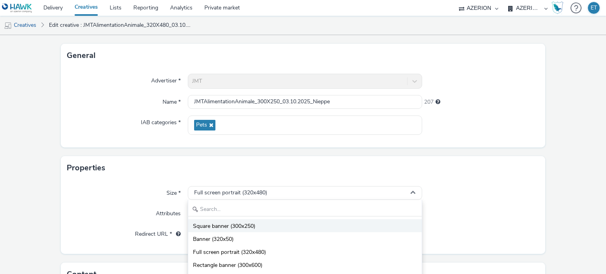
click at [248, 222] on li "Square banner (300x250)" at bounding box center [304, 226] width 233 height 13
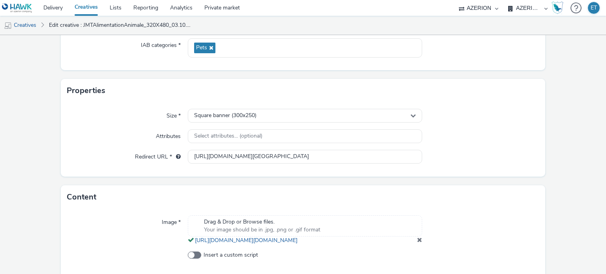
scroll to position [118, 0]
click at [417, 242] on span at bounding box center [419, 238] width 5 height 6
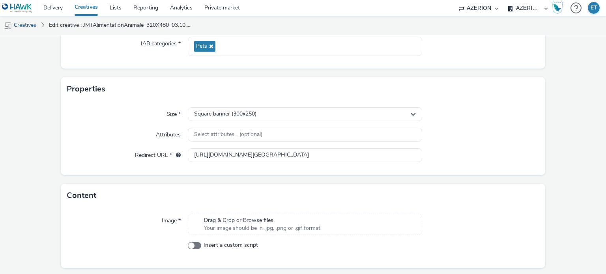
click at [349, 219] on div "Drag & Drop or Browse files. Your image should be in .jpg, .png or .gif format" at bounding box center [305, 224] width 234 height 21
click at [233, 227] on div "Drag & Drop or Browse files. Your image should be in .jpg, .png or .gif format" at bounding box center [262, 225] width 124 height 16
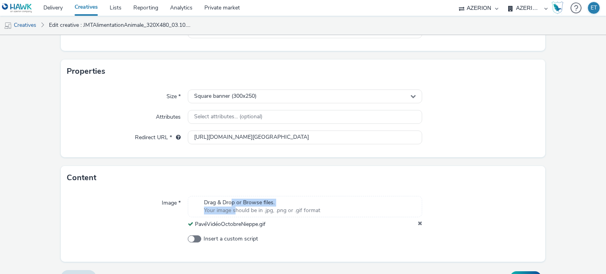
scroll to position [153, 0]
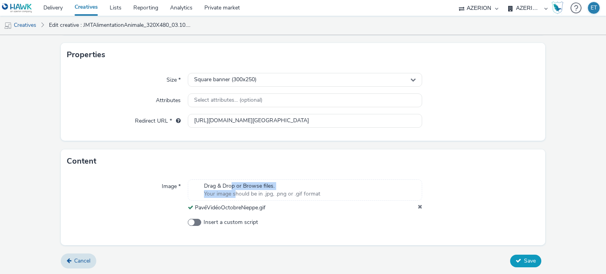
click at [524, 261] on span "Save" at bounding box center [530, 261] width 12 height 8
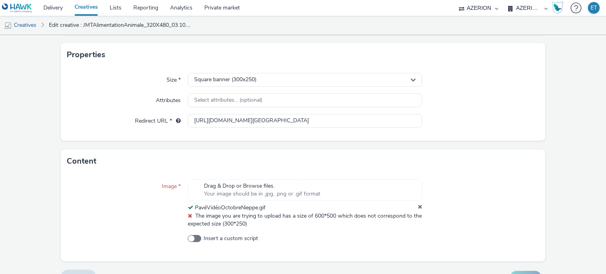
click at [119, 65] on div "Properties" at bounding box center [303, 55] width 485 height 24
click at [418, 207] on icon at bounding box center [420, 208] width 4 height 8
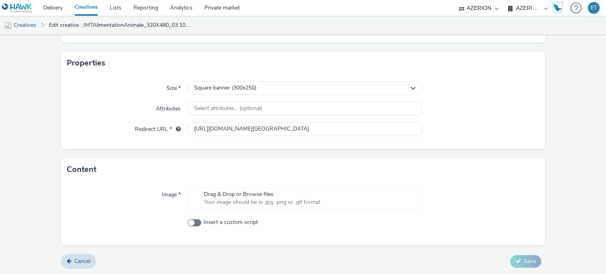
click at [351, 192] on div "Drag & Drop or Browse files. Your image should be in .jpg, .png or .gif format" at bounding box center [305, 198] width 234 height 21
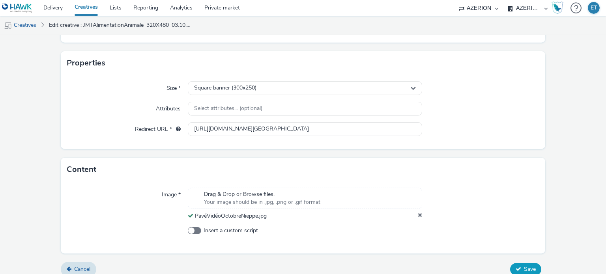
click at [524, 267] on span "Save" at bounding box center [530, 270] width 12 height 8
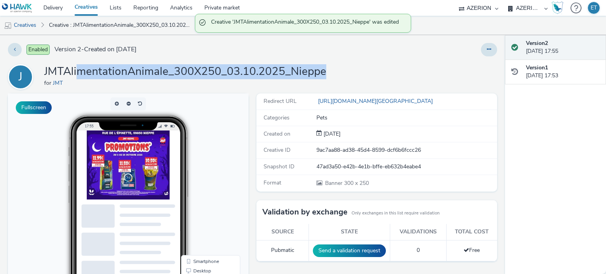
drag, startPoint x: 246, startPoint y: 63, endPoint x: 55, endPoint y: 51, distance: 191.5
click at [78, 62] on div "Enabled Version 2 - Created on [DATE] J JMTAlimentationAnimale_300X250_03.10.20…" at bounding box center [252, 154] width 505 height 239
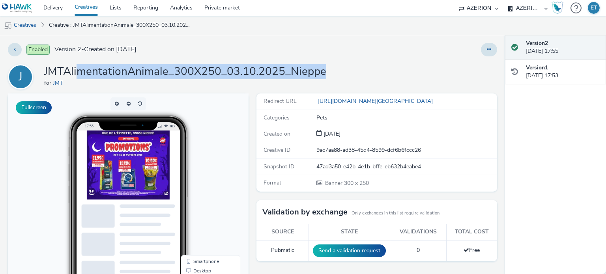
click at [300, 69] on h1 "JMTAlimentationAnimale_300X250_03.10.2025_Nieppe" at bounding box center [185, 71] width 282 height 15
drag, startPoint x: 323, startPoint y: 71, endPoint x: 47, endPoint y: 71, distance: 276.4
click at [46, 71] on h1 "JMTAlimentationAnimale_300X250_03.10.2025_Nieppe" at bounding box center [185, 71] width 282 height 15
copy h1 "MTAlimentationAnimale_300X250_03.10.2025_Nieppe"
click at [481, 46] on button at bounding box center [489, 49] width 16 height 13
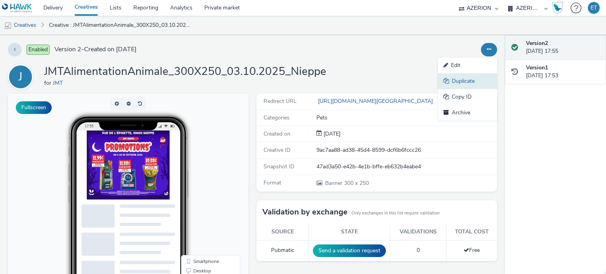
click at [475, 78] on link "Duplicate" at bounding box center [467, 81] width 59 height 16
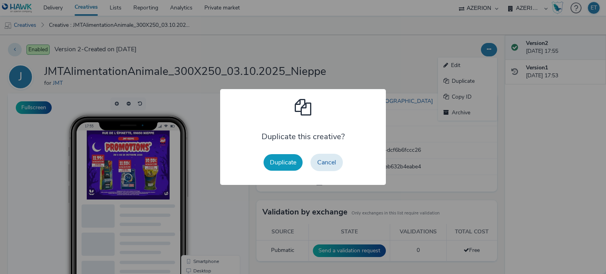
click at [292, 156] on button "Duplicate" at bounding box center [283, 162] width 39 height 17
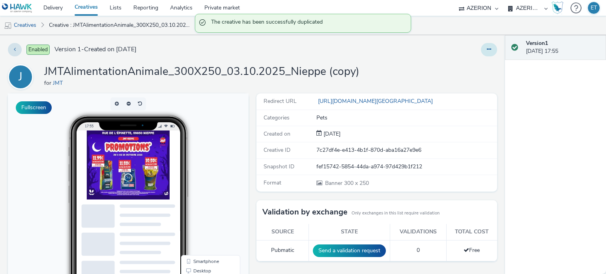
click at [481, 44] on div at bounding box center [489, 49] width 16 height 13
click at [487, 50] on icon at bounding box center [489, 50] width 4 height 6
click at [458, 65] on link "Edit" at bounding box center [467, 66] width 59 height 16
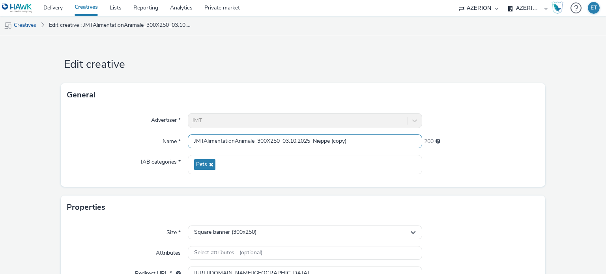
drag, startPoint x: 354, startPoint y: 140, endPoint x: 331, endPoint y: 142, distance: 23.3
click at [331, 142] on input "JMTAlimentationAnimale_300X250_03.10.2025_Nieppe (copy)" at bounding box center [305, 142] width 234 height 14
click at [342, 141] on input "JMTAlimentationAnimale_300X250_03.10.2025_Nieppe" at bounding box center [305, 142] width 234 height 14
drag, startPoint x: 354, startPoint y: 143, endPoint x: 314, endPoint y: 141, distance: 39.5
click at [314, 141] on input "JMTAlimentationAnimale_300X250_03.10.2025_Nieppe" at bounding box center [305, 142] width 234 height 14
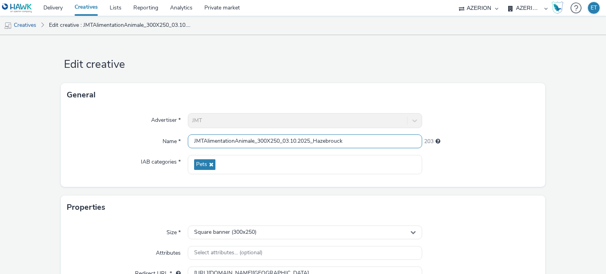
type input "JMTAlimentationAnimale_300X250_03.10.2025_Hazebrouck"
click at [35, 128] on form "Edit creative General Advertiser * JMT Name * JMTAlimentationAnimale_300X250_03…" at bounding box center [303, 229] width 606 height 389
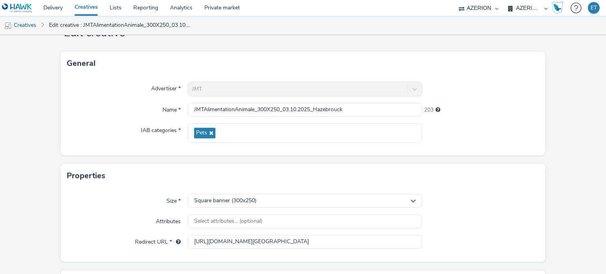
scroll to position [118, 0]
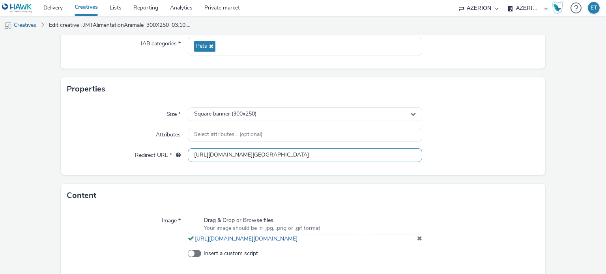
click at [221, 156] on input "[URL][DOMAIN_NAME][GEOGRAPHIC_DATA]" at bounding box center [305, 155] width 234 height 14
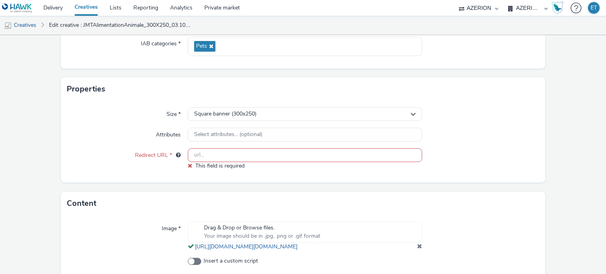
paste input "[URL][DOMAIN_NAME]"
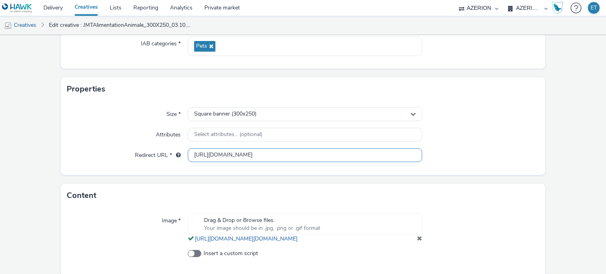
type input "[URL][DOMAIN_NAME]"
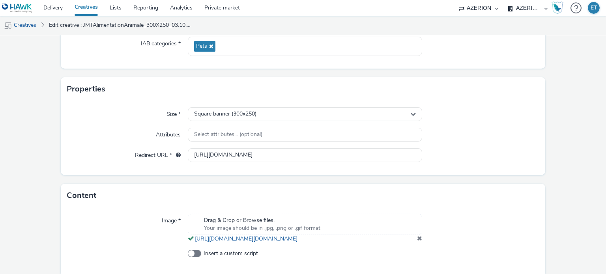
click at [28, 140] on form "Edit creative General Advertiser * JMT Name * JMTAlimentationAnimale_300X250_03…" at bounding box center [303, 111] width 606 height 389
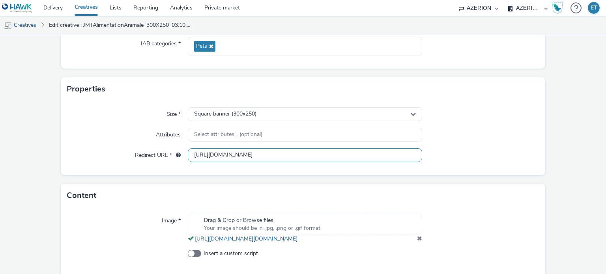
drag, startPoint x: 267, startPoint y: 151, endPoint x: 123, endPoint y: 140, distance: 144.9
click at [123, 140] on div "Size * Square banner (300x250) Attributes Select attributes... (optional) Redir…" at bounding box center [303, 138] width 485 height 74
paste input "[URL][DOMAIN_NAME]"
type input "[URL][DOMAIN_NAME]"
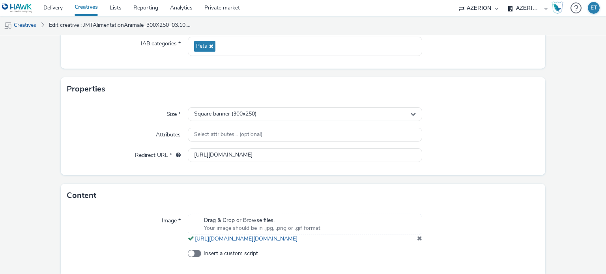
click at [33, 137] on form "Edit creative General Advertiser * JMT Name * JMTAlimentationAnimale_300X250_03…" at bounding box center [303, 111] width 606 height 389
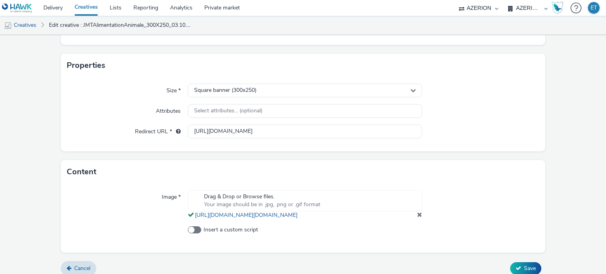
scroll to position [166, 0]
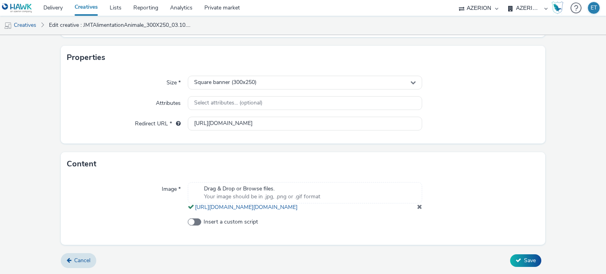
drag, startPoint x: 414, startPoint y: 206, endPoint x: 427, endPoint y: 214, distance: 15.6
click at [417, 206] on span at bounding box center [419, 207] width 5 height 6
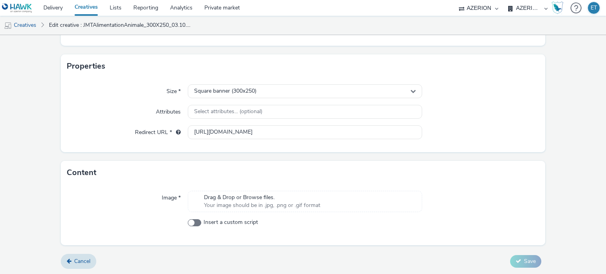
click at [284, 202] on span "Your image should be in .jpg, .png or .gif format" at bounding box center [262, 206] width 116 height 8
click at [238, 204] on span "Your image should be in .jpg, .png or .gif format" at bounding box center [262, 206] width 116 height 8
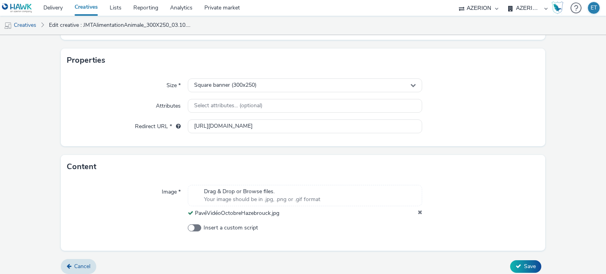
scroll to position [153, 0]
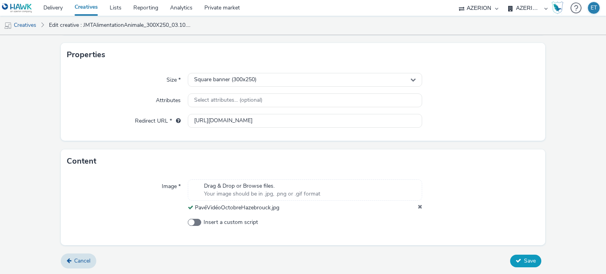
click at [524, 261] on span "Save" at bounding box center [530, 261] width 12 height 8
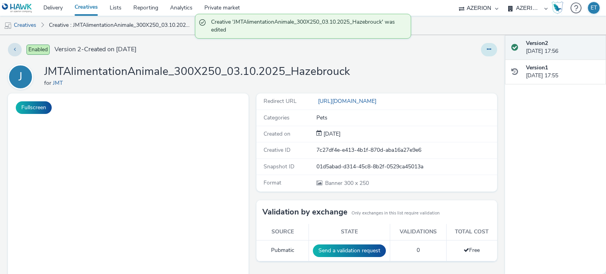
click at [486, 52] on button at bounding box center [489, 49] width 16 height 13
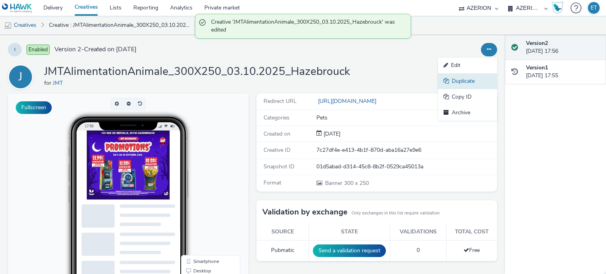
click at [454, 84] on link "Duplicate" at bounding box center [467, 81] width 59 height 16
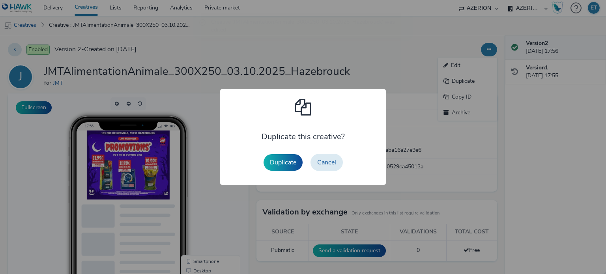
click at [280, 154] on button "Duplicate" at bounding box center [283, 162] width 39 height 17
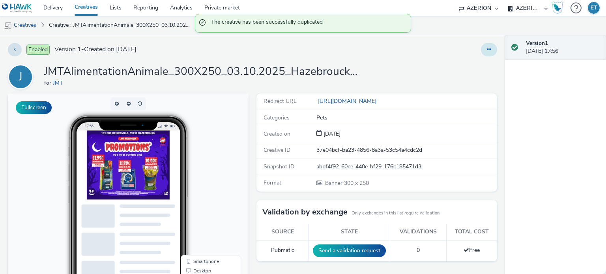
click at [481, 51] on button at bounding box center [489, 49] width 16 height 13
click at [466, 60] on link "Edit" at bounding box center [467, 66] width 59 height 16
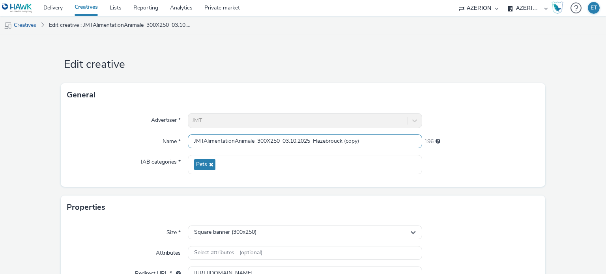
drag, startPoint x: 371, startPoint y: 141, endPoint x: 344, endPoint y: 145, distance: 27.5
click at [344, 145] on input "JMTAlimentationAnimale_300X250_03.10.2025_Hazebrouck (copy)" at bounding box center [305, 142] width 234 height 14
click at [262, 142] on input "JMTAlimentationAnimale_300X250_03.10.2025_Hazebrouck" at bounding box center [305, 142] width 234 height 14
click at [272, 137] on input "JMTAlimentationAnimale_320X250_03.10.2025_Hazebrouck" at bounding box center [305, 142] width 234 height 14
type input "JMTAlimentationAnimale_320X50_03.10.2025_Hazebrouck"
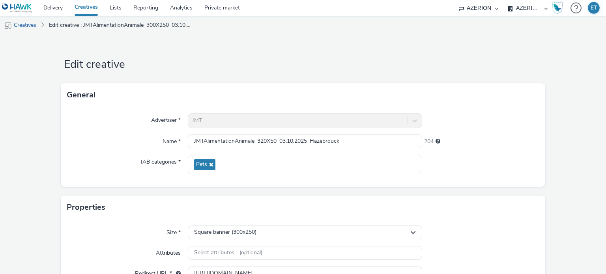
click at [25, 143] on form "Edit creative General Advertiser * JMT Name * JMTAlimentationAnimale_320X50_03.…" at bounding box center [303, 229] width 606 height 389
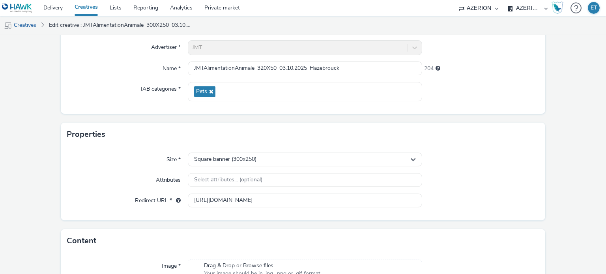
scroll to position [118, 0]
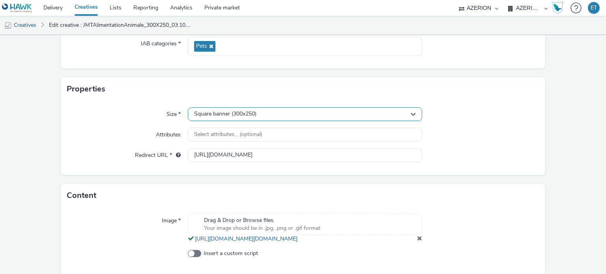
click at [216, 115] on span "Square banner (300x250)" at bounding box center [225, 114] width 62 height 7
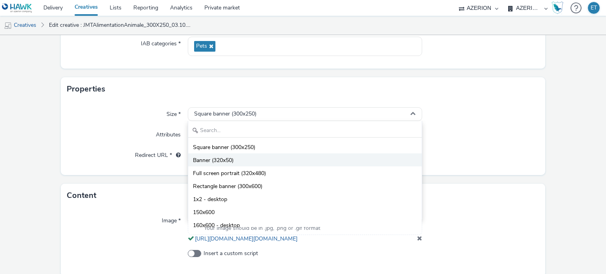
click at [235, 162] on li "Banner (320x50)" at bounding box center [304, 160] width 233 height 13
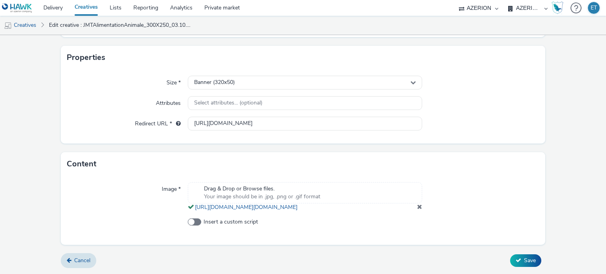
scroll to position [164, 0]
click at [413, 208] on div "Drag & Drop or Browse files. Your image should be in .jpg, .png or .gif format …" at bounding box center [305, 196] width 234 height 29
click at [417, 209] on span at bounding box center [419, 207] width 5 height 6
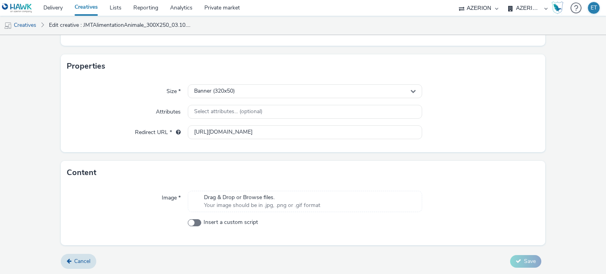
click at [326, 206] on div "Drag & Drop or Browse files. Your image should be in .jpg, .png or .gif format" at bounding box center [305, 201] width 234 height 21
click at [472, 192] on div at bounding box center [480, 201] width 117 height 21
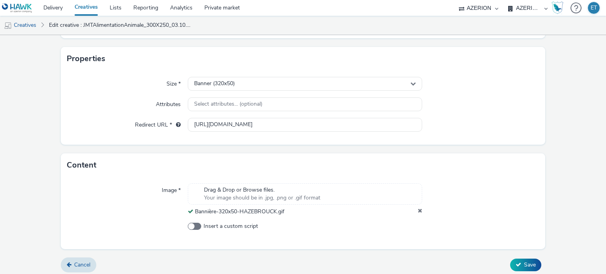
scroll to position [153, 0]
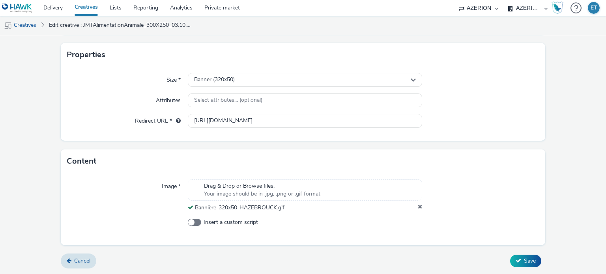
click at [524, 252] on form "Edit creative General Advertiser * JMT Name * JMTAlimentationAnimale_320X50_03.…" at bounding box center [303, 78] width 606 height 392
click at [529, 261] on span "Save" at bounding box center [530, 261] width 12 height 8
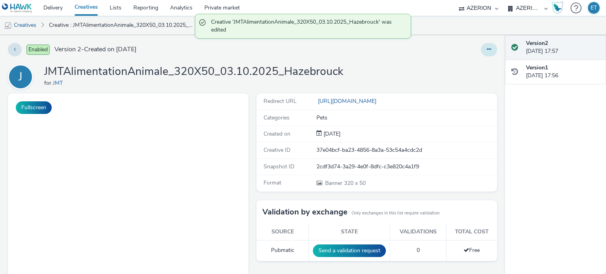
click at [486, 48] on div "Enabled Version 2 - Created on [DATE] J JMTAlimentationAnimale_320X50_03.10.202…" at bounding box center [252, 154] width 505 height 239
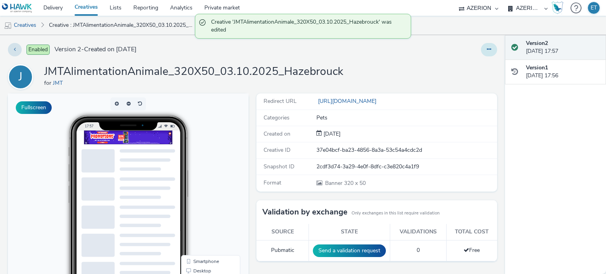
click at [481, 47] on button at bounding box center [489, 49] width 16 height 13
click at [455, 83] on link "Duplicate" at bounding box center [467, 81] width 59 height 16
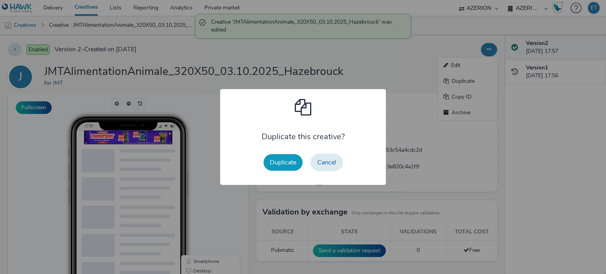
click at [291, 162] on button "Duplicate" at bounding box center [283, 162] width 39 height 17
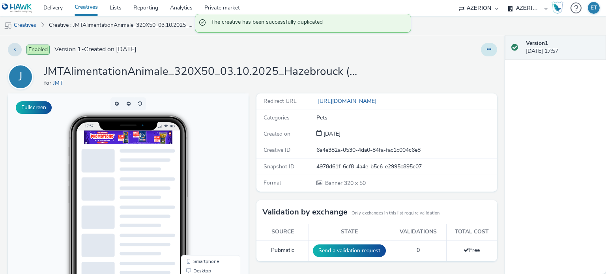
click at [481, 53] on button at bounding box center [489, 49] width 16 height 13
click at [475, 68] on link "Edit" at bounding box center [467, 66] width 59 height 16
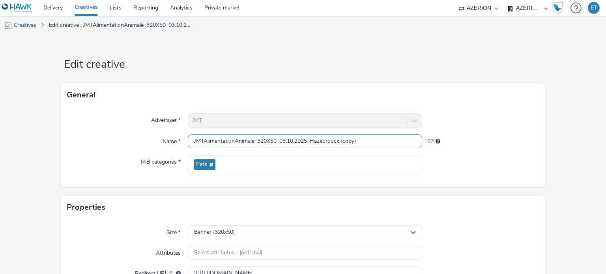
click at [270, 143] on input "JMTAlimentationAnimale_320X50_03.10.2025_Hazebrouck (copy)" at bounding box center [305, 142] width 234 height 14
drag, startPoint x: 370, startPoint y: 145, endPoint x: 343, endPoint y: 144, distance: 27.7
click at [343, 144] on input "JMTAlimentationAnimale_320X480_03.10.2025_Hazebrouck (copy)" at bounding box center [305, 142] width 234 height 14
type input "JMTAlimentationAnimale_320X480_03.10.2025_Hazebrouck"
drag, startPoint x: 50, startPoint y: 110, endPoint x: 54, endPoint y: 112, distance: 4.4
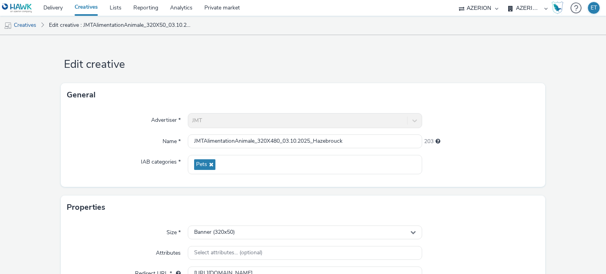
click at [51, 111] on form "Edit creative General Advertiser * JMT Name * JMTAlimentationAnimale_320X480_03…" at bounding box center [303, 229] width 606 height 389
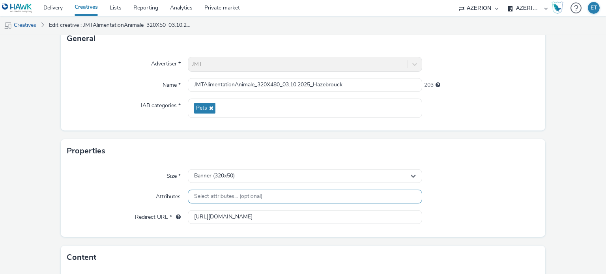
scroll to position [118, 0]
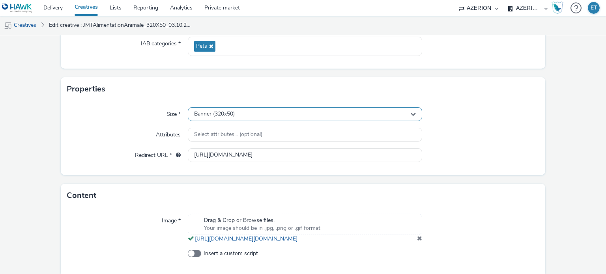
click at [231, 115] on span "Banner (320x50)" at bounding box center [214, 114] width 41 height 7
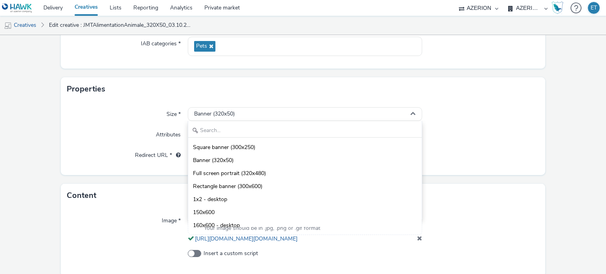
drag, startPoint x: 238, startPoint y: 172, endPoint x: 148, endPoint y: 155, distance: 90.8
click at [238, 171] on span "Full screen portrait (320x480)" at bounding box center [229, 174] width 73 height 8
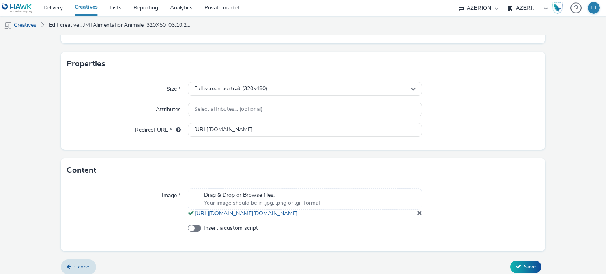
scroll to position [164, 0]
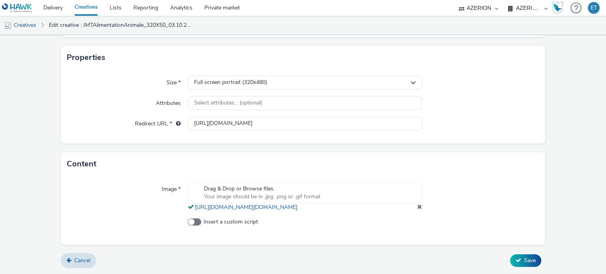
drag, startPoint x: 409, startPoint y: 207, endPoint x: 414, endPoint y: 207, distance: 4.8
click at [413, 207] on div "Drag & Drop or Browse files. Your image should be in .jpg, .png or .gif format …" at bounding box center [305, 196] width 234 height 29
click at [417, 207] on span at bounding box center [419, 207] width 5 height 6
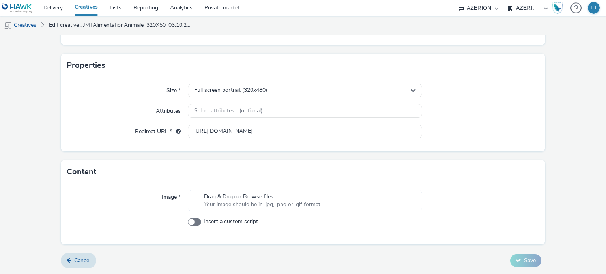
scroll to position [141, 0]
click at [335, 200] on div "Drag & Drop or Browse files. Your image should be in .jpg, .png or .gif format" at bounding box center [305, 201] width 234 height 21
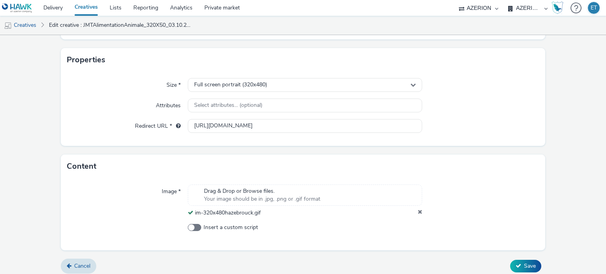
scroll to position [153, 0]
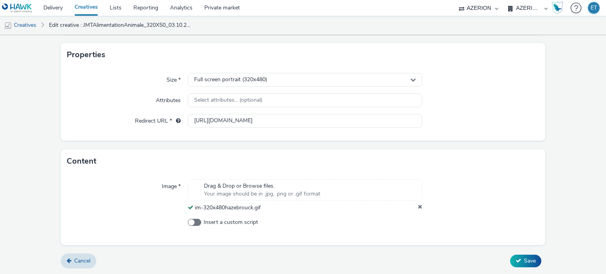
click at [519, 268] on form "Edit creative General Advertiser * JMT Name * JMTAlimentationAnimale_320X480_03…" at bounding box center [303, 78] width 606 height 392
click at [524, 262] on span "Save" at bounding box center [530, 261] width 12 height 8
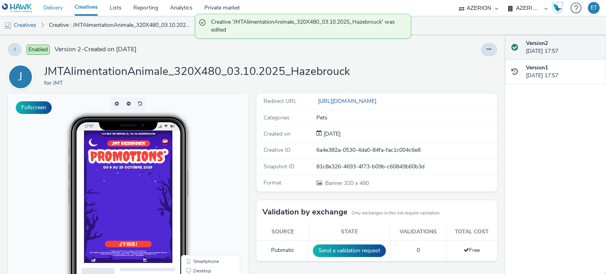
click at [52, 8] on link "Delivery" at bounding box center [53, 8] width 31 height 16
